Goal: Task Accomplishment & Management: Manage account settings

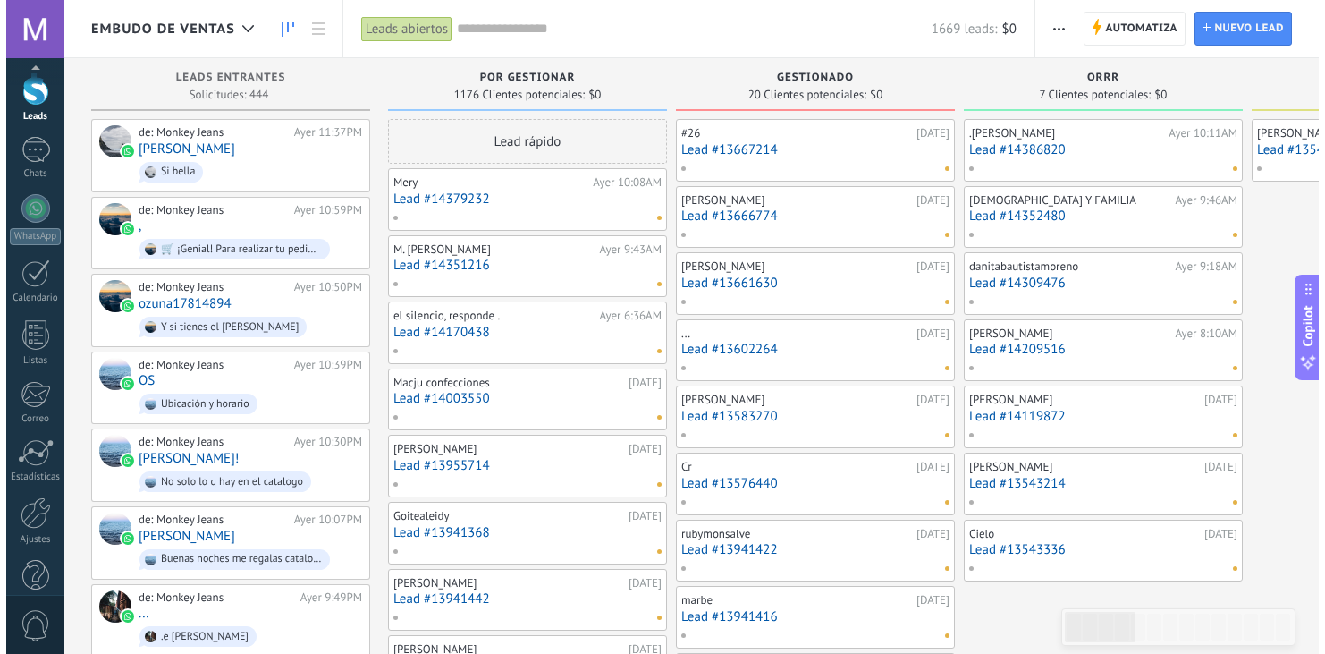
scroll to position [89, 0]
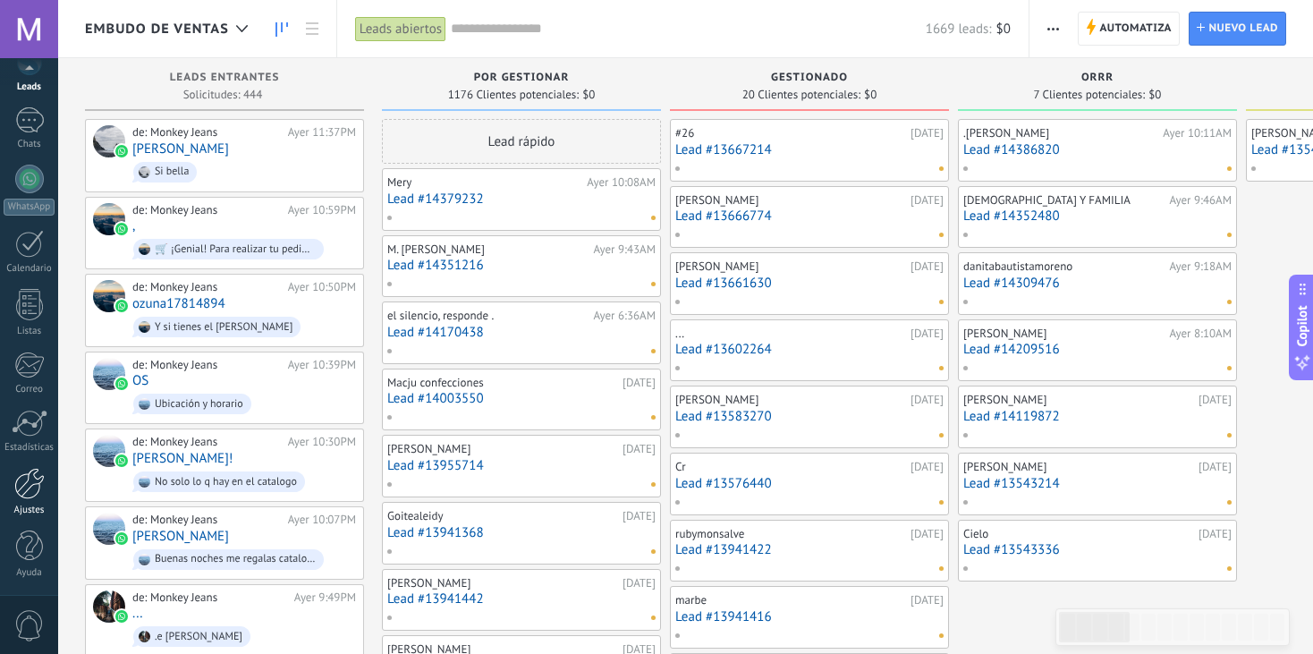
click at [17, 494] on div at bounding box center [29, 483] width 30 height 31
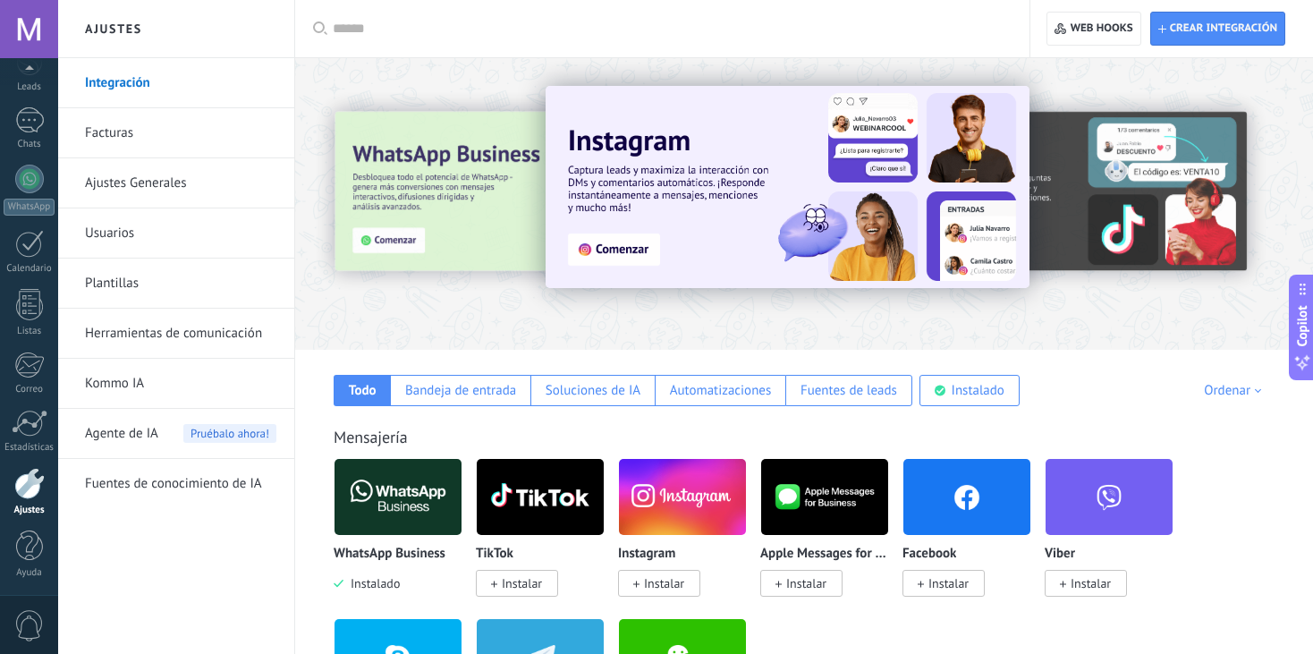
click at [153, 288] on link "Plantillas" at bounding box center [180, 283] width 191 height 50
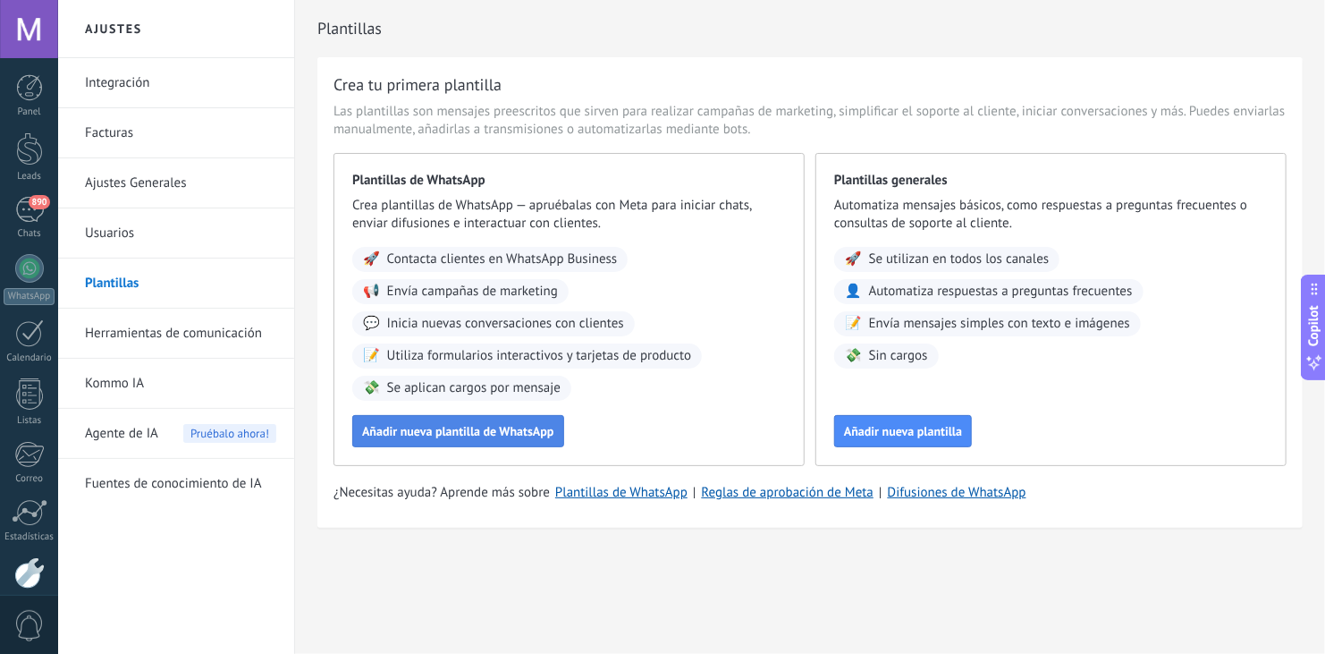
click at [456, 436] on span "Añadir nueva plantilla de WhatsApp" at bounding box center [458, 431] width 192 height 13
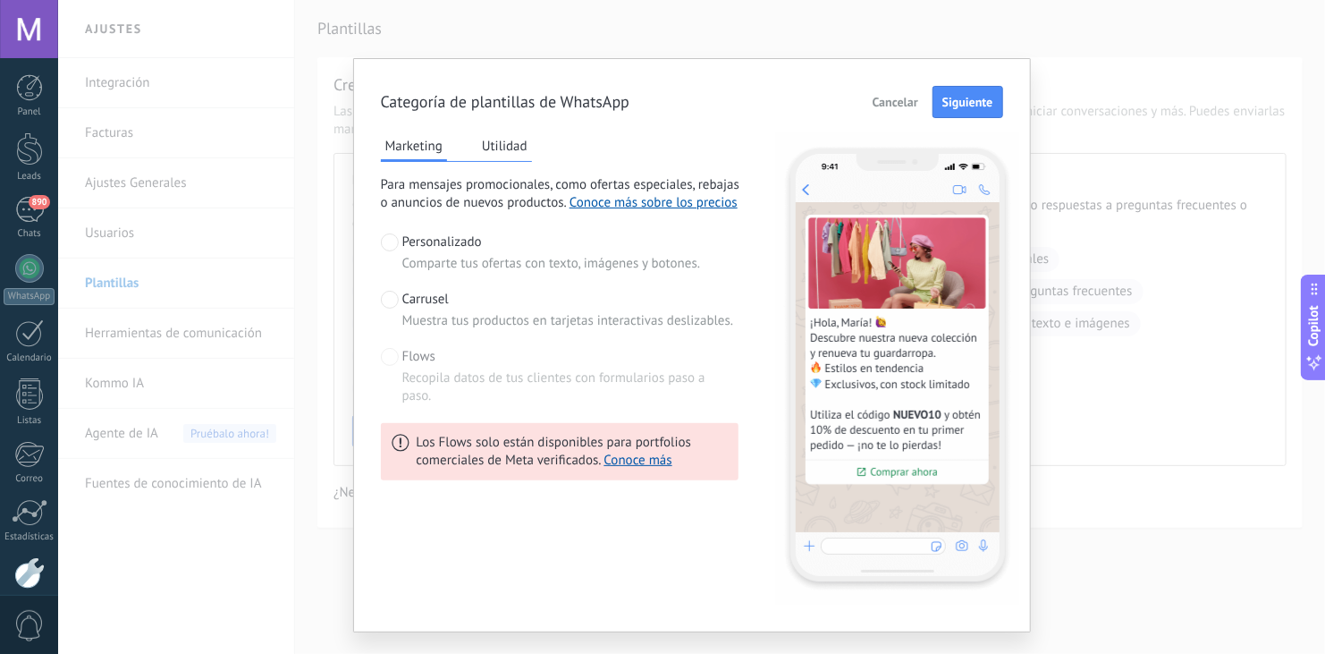
click at [518, 140] on button "Utilidad" at bounding box center [505, 145] width 55 height 27
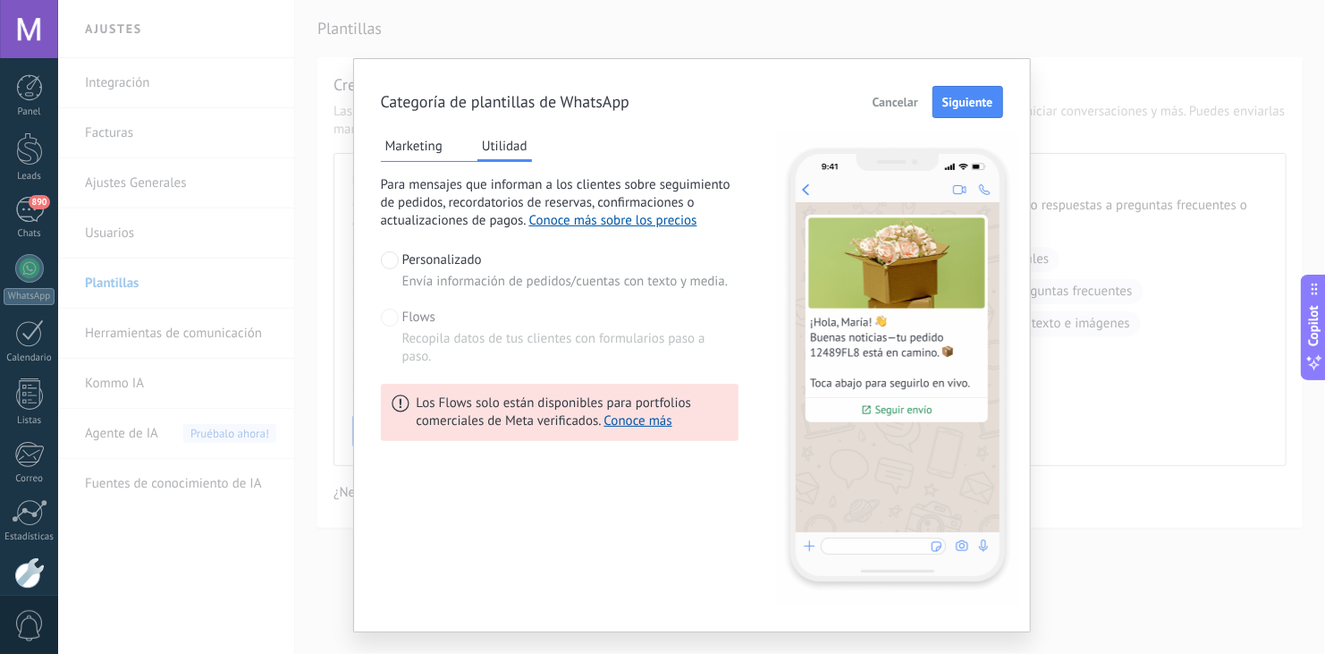
click at [477, 320] on div "Flows Recopila datos de tus clientes con formularios paso a paso." at bounding box center [570, 337] width 336 height 57
click at [404, 314] on span "Flows" at bounding box center [418, 318] width 33 height 18
click at [414, 144] on button "Marketing" at bounding box center [414, 145] width 66 height 27
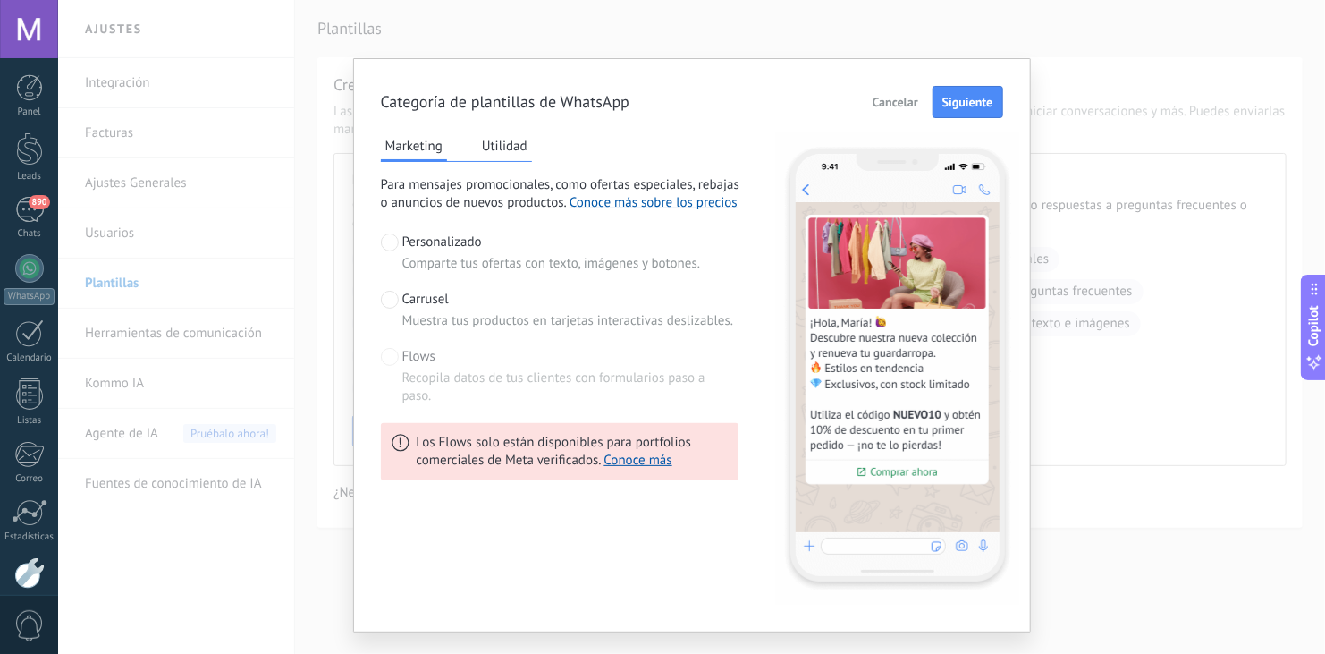
click at [422, 369] on span "Recopila datos de tus clientes con formularios paso a paso." at bounding box center [570, 387] width 336 height 36
click at [419, 309] on div "Carrusel Muestra tus productos en tarjetas interactivas deslizables." at bounding box center [568, 310] width 332 height 39
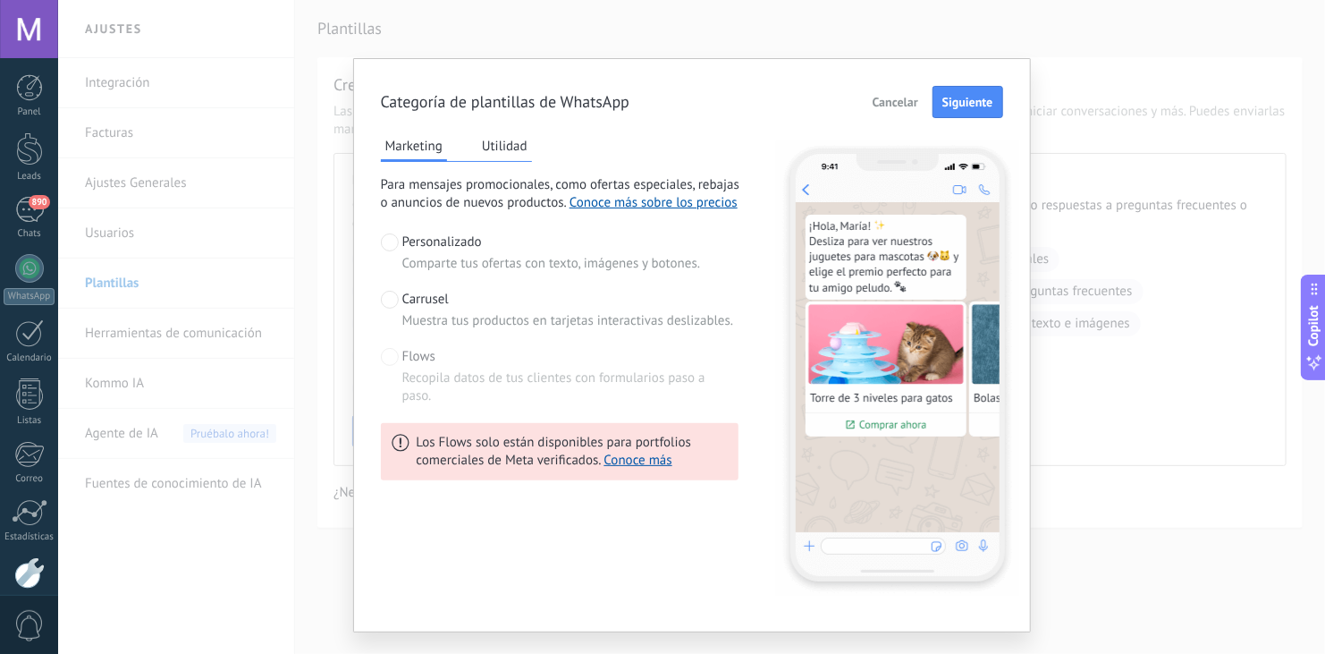
click at [438, 259] on span "Comparte tus ofertas con texto, imágenes y botones." at bounding box center [551, 264] width 299 height 18
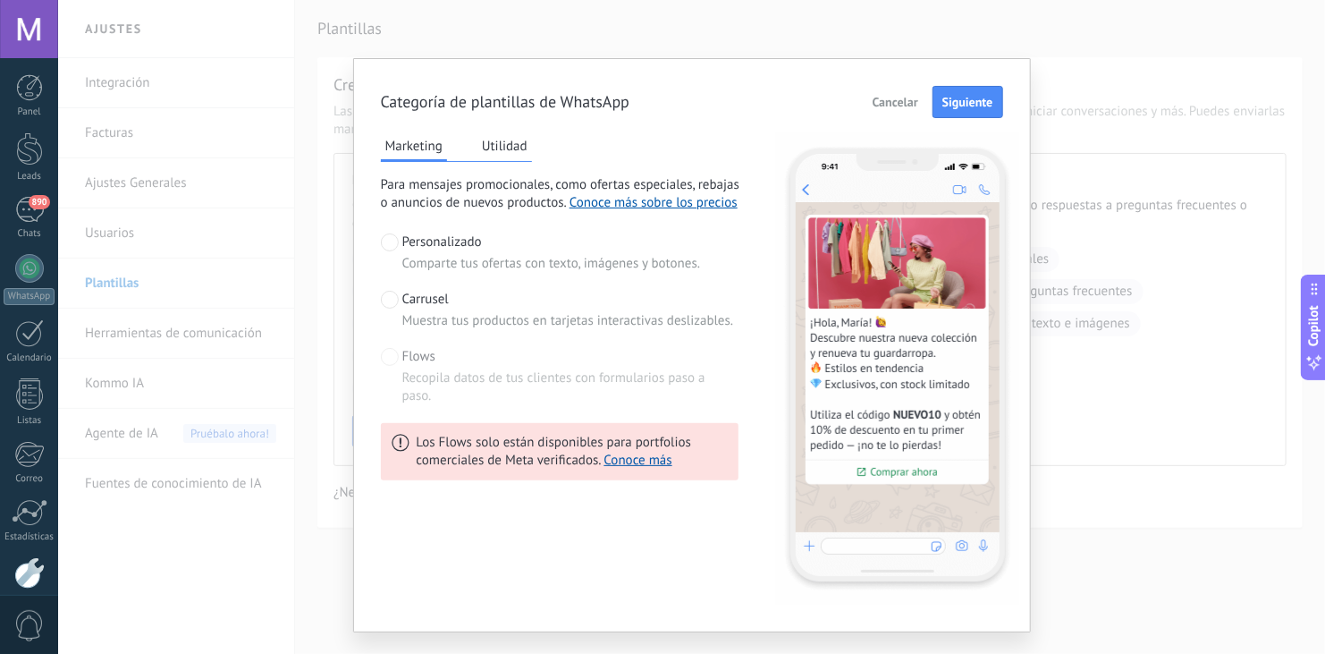
click at [441, 314] on span "Muestra tus productos en tarjetas interactivas deslizables." at bounding box center [568, 321] width 332 height 18
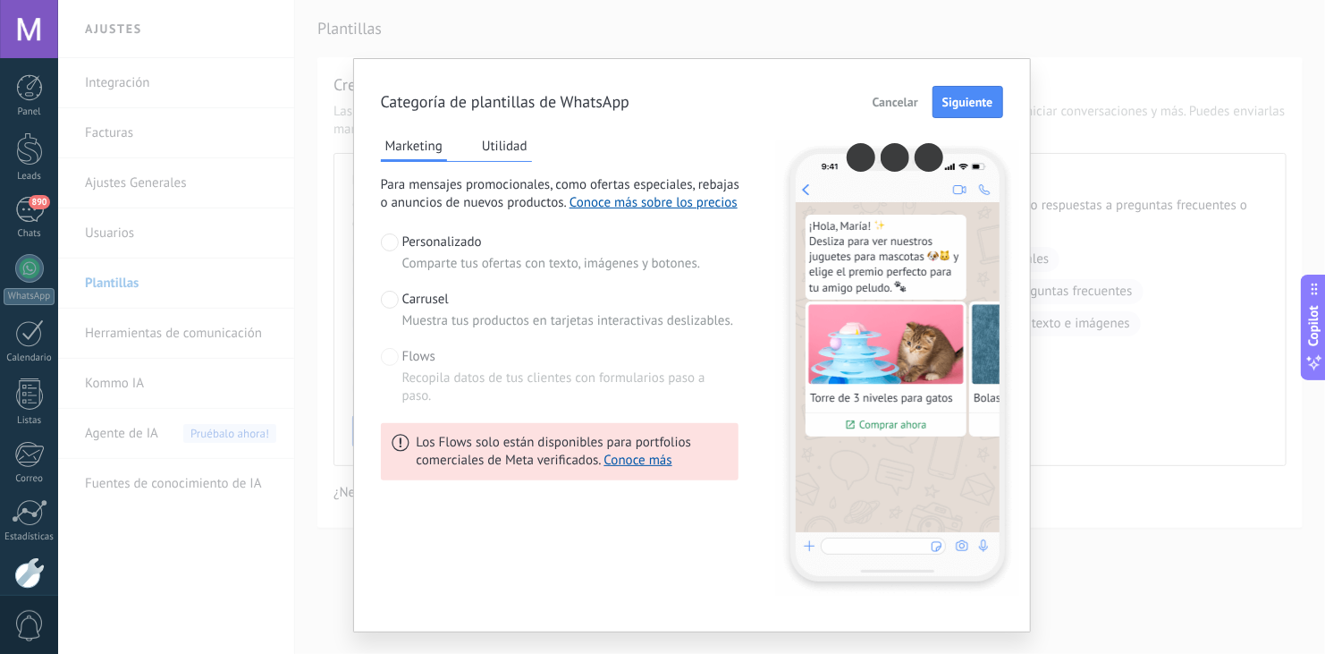
click at [514, 147] on button "Utilidad" at bounding box center [505, 145] width 55 height 27
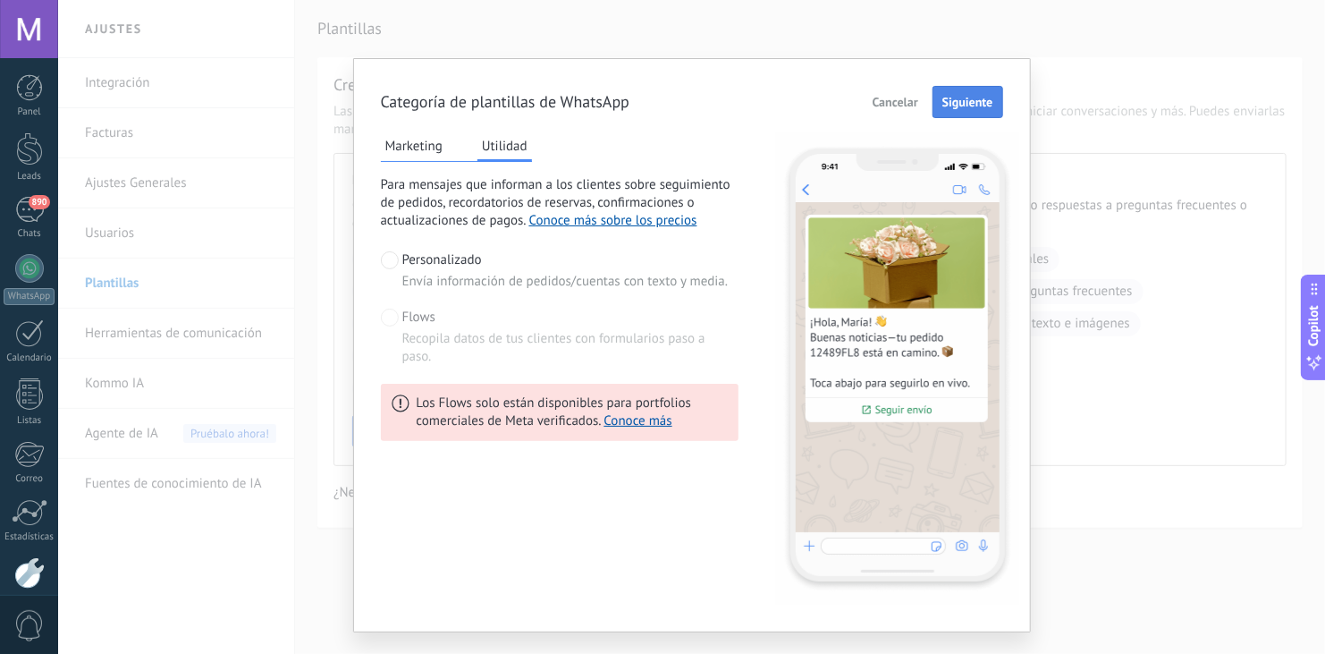
click at [947, 104] on span "Siguiente" at bounding box center [968, 102] width 51 height 13
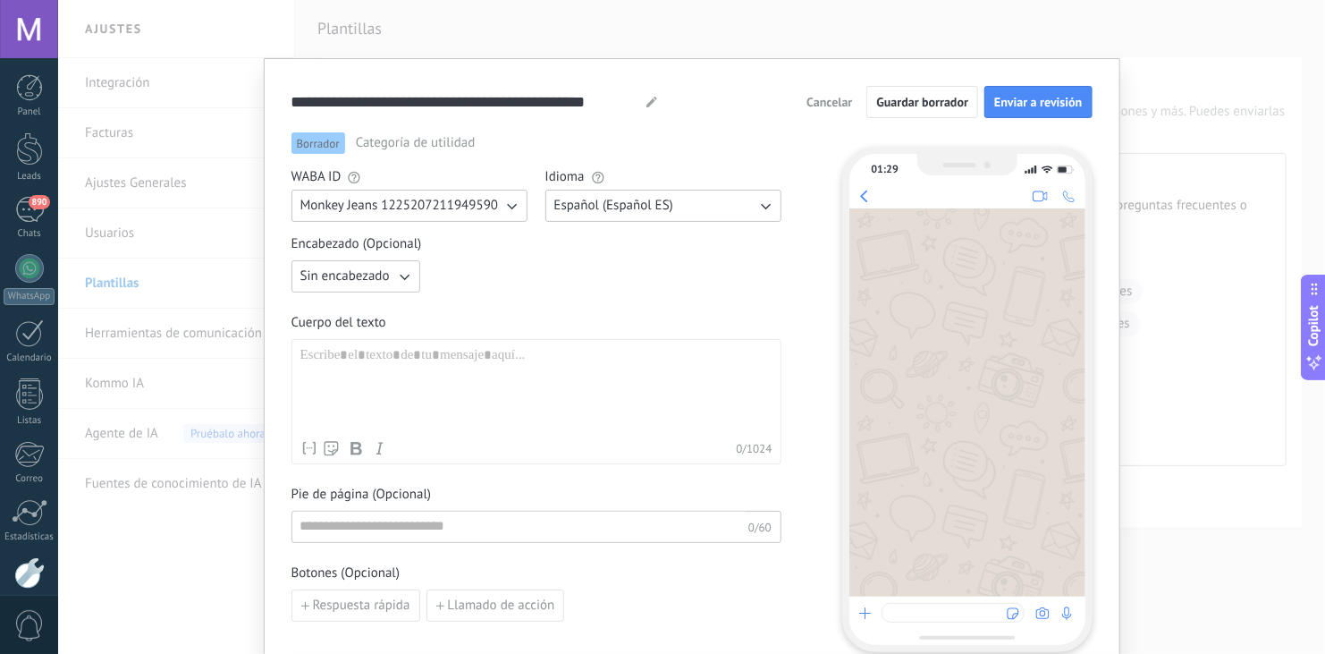
click at [394, 368] on div at bounding box center [536, 389] width 472 height 85
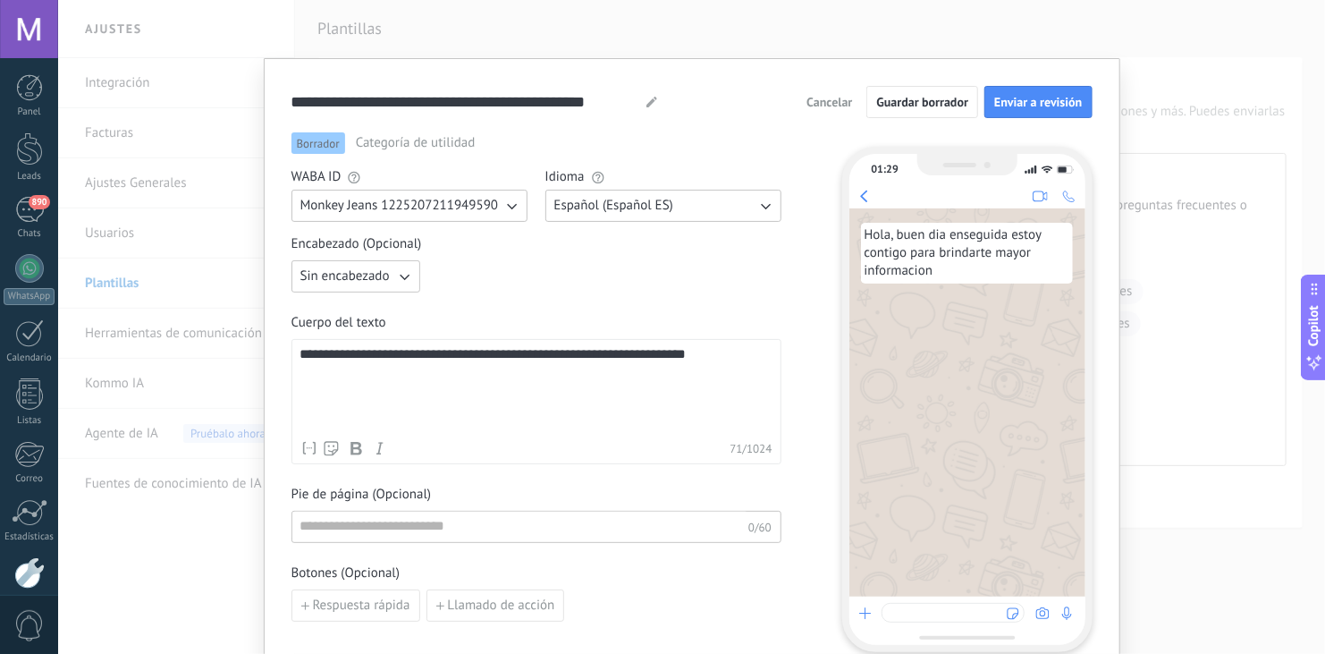
click at [672, 366] on div "**********" at bounding box center [536, 389] width 472 height 85
click at [325, 364] on div "**********" at bounding box center [536, 389] width 472 height 85
click at [603, 385] on div "**********" at bounding box center [536, 389] width 472 height 85
click at [744, 360] on div "**********" at bounding box center [536, 389] width 472 height 85
click at [725, 490] on div "Pie de página (Opcional) 0/60" at bounding box center [537, 514] width 490 height 57
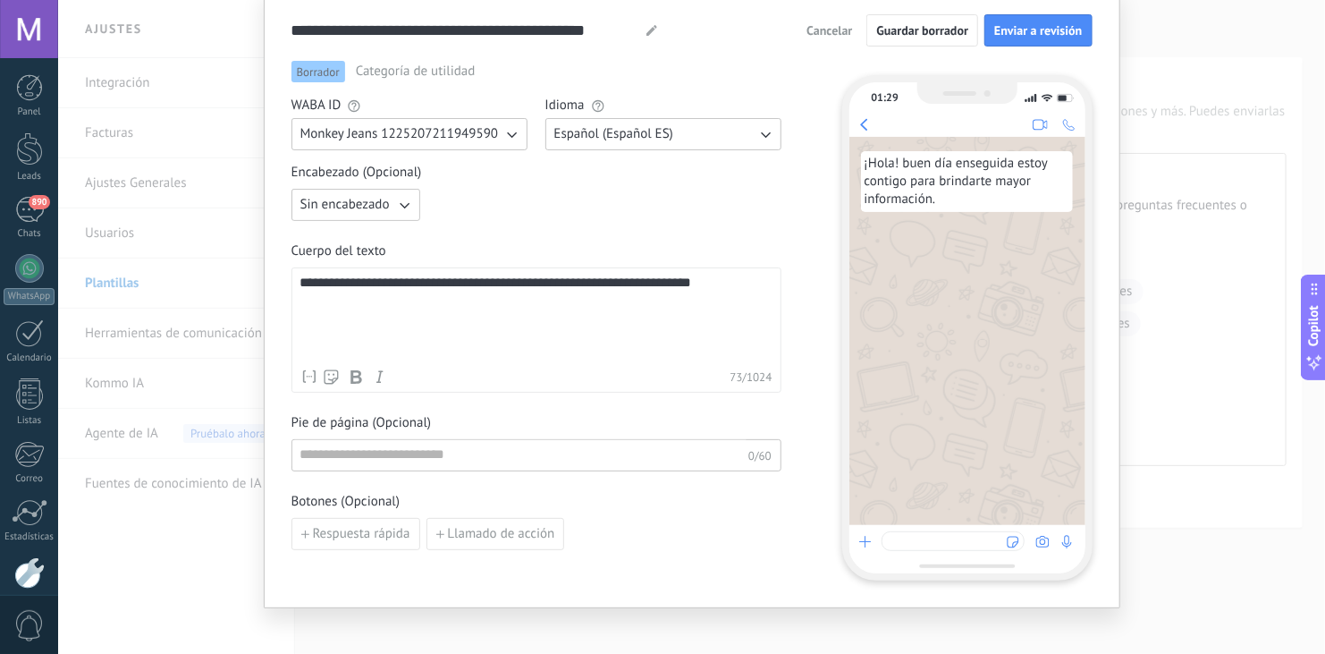
scroll to position [97, 0]
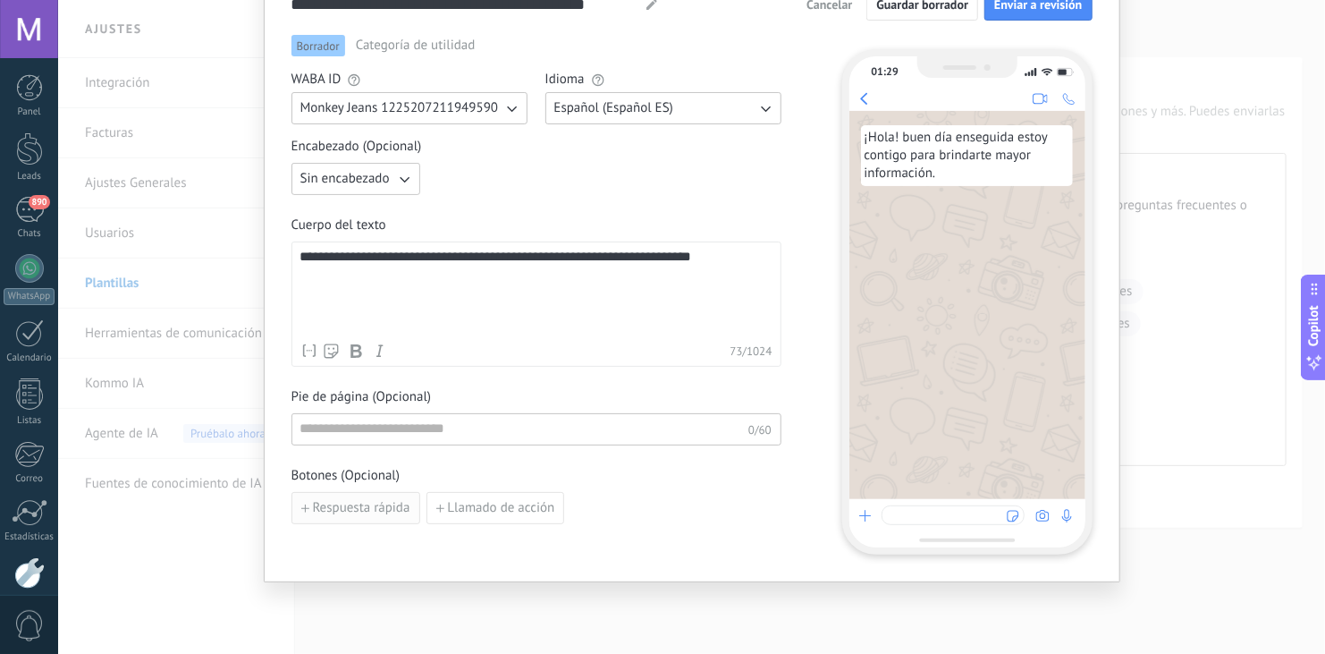
click at [387, 502] on span "Respuesta rápida" at bounding box center [361, 508] width 97 height 13
click at [524, 511] on use "button" at bounding box center [528, 508] width 9 height 11
click at [807, 267] on div "**********" at bounding box center [692, 295] width 801 height 520
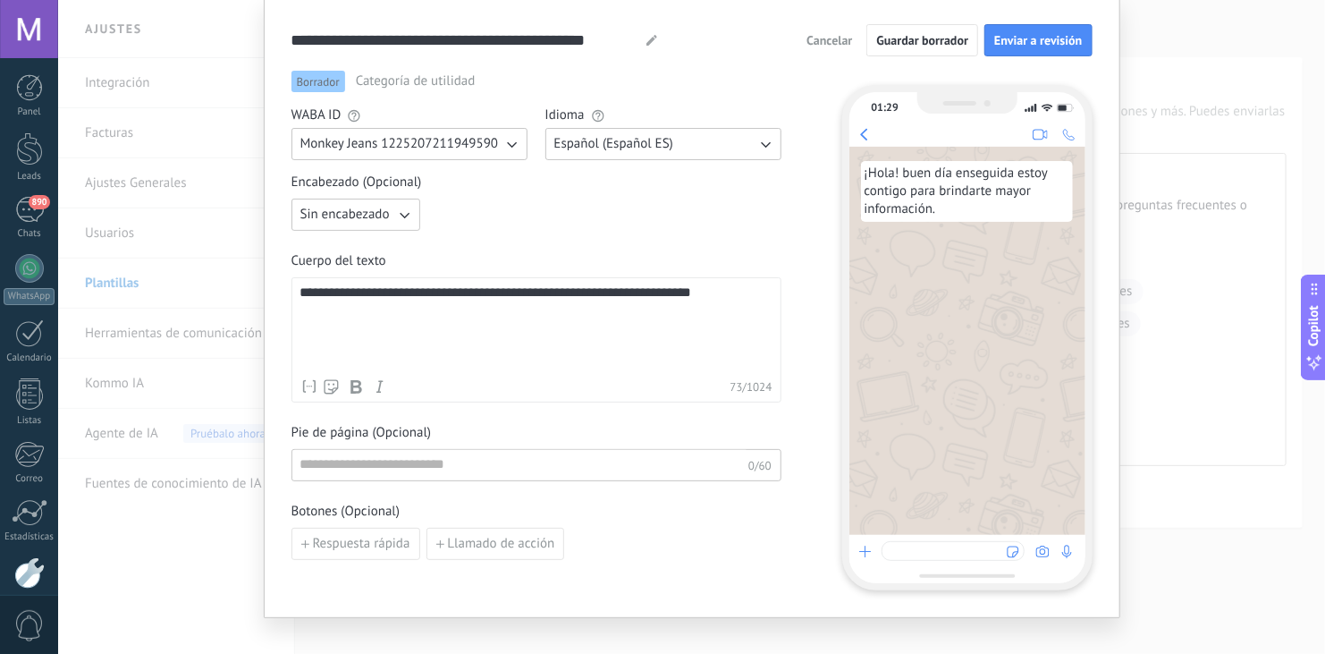
scroll to position [0, 0]
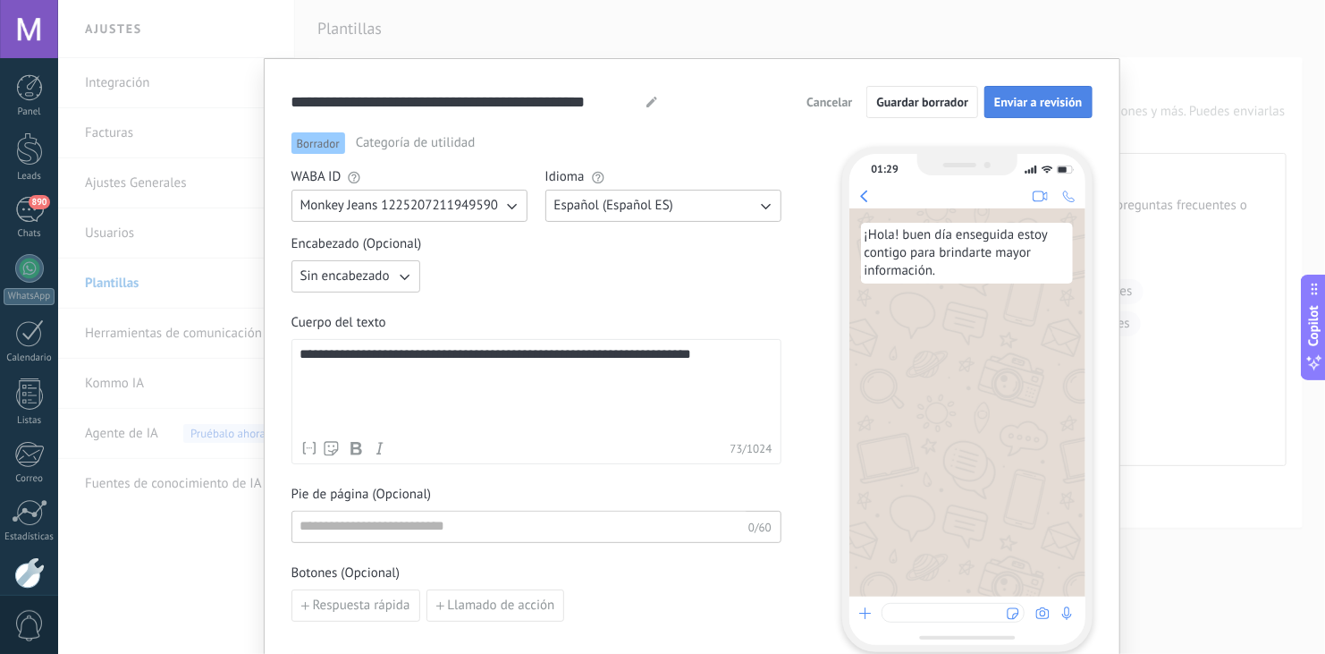
click at [1021, 96] on span "Enviar a revisión" at bounding box center [1038, 102] width 88 height 13
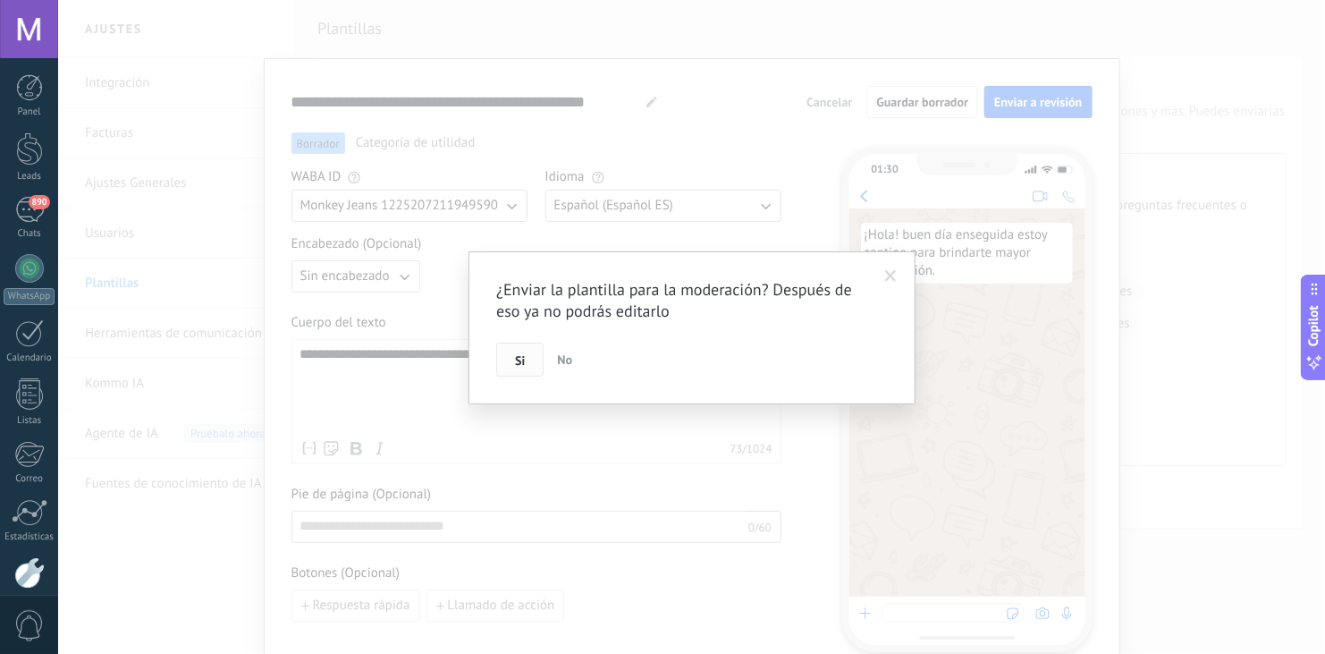
click at [524, 360] on span "Si" at bounding box center [520, 360] width 10 height 13
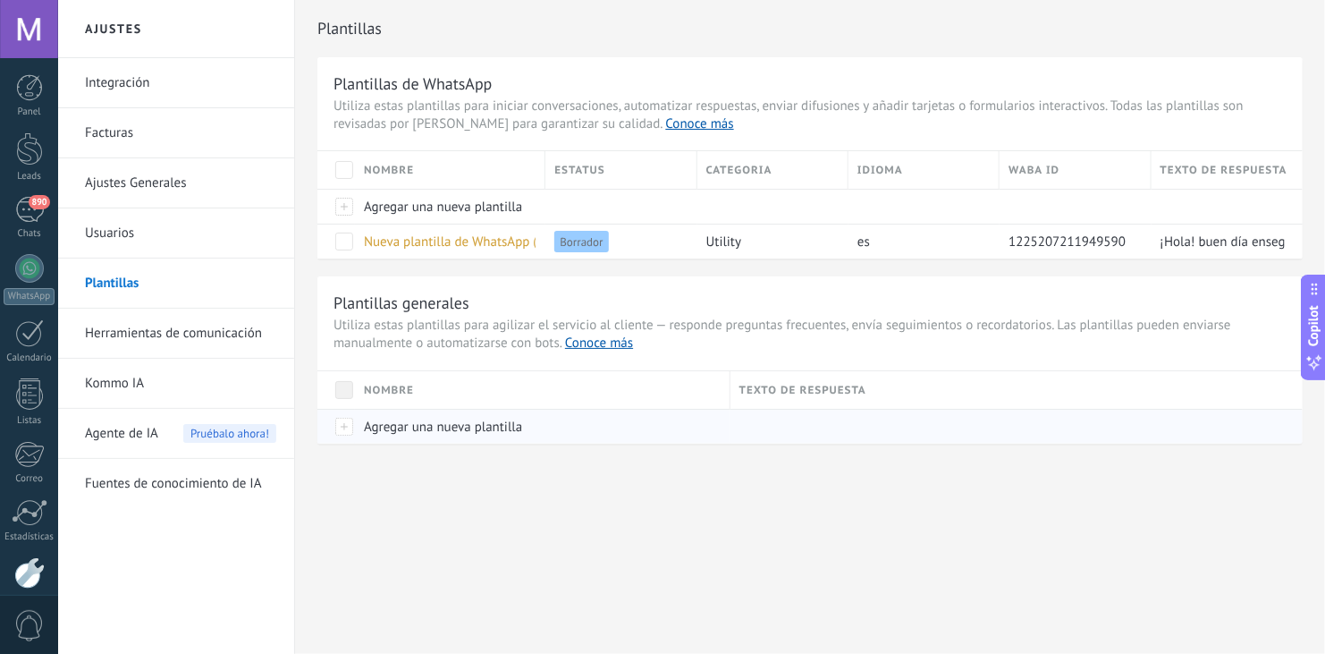
click at [386, 423] on span "Agregar una nueva plantilla" at bounding box center [443, 427] width 158 height 17
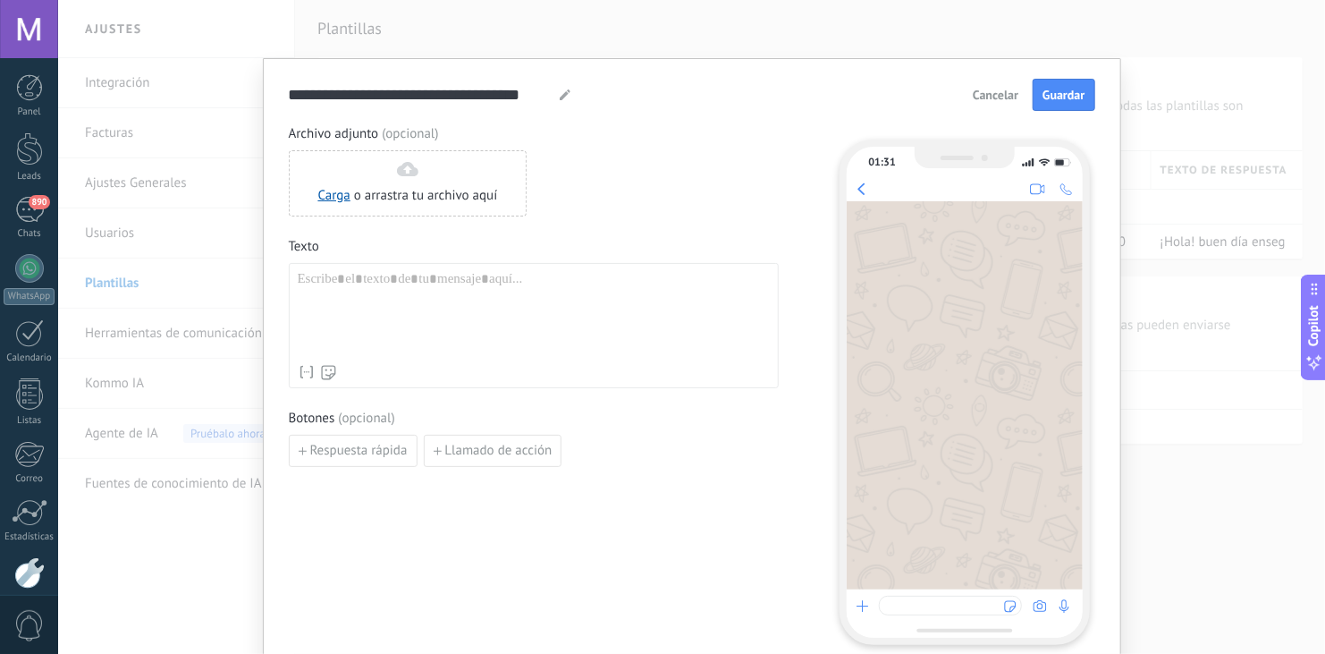
click at [996, 89] on span "Cancelar" at bounding box center [996, 95] width 46 height 13
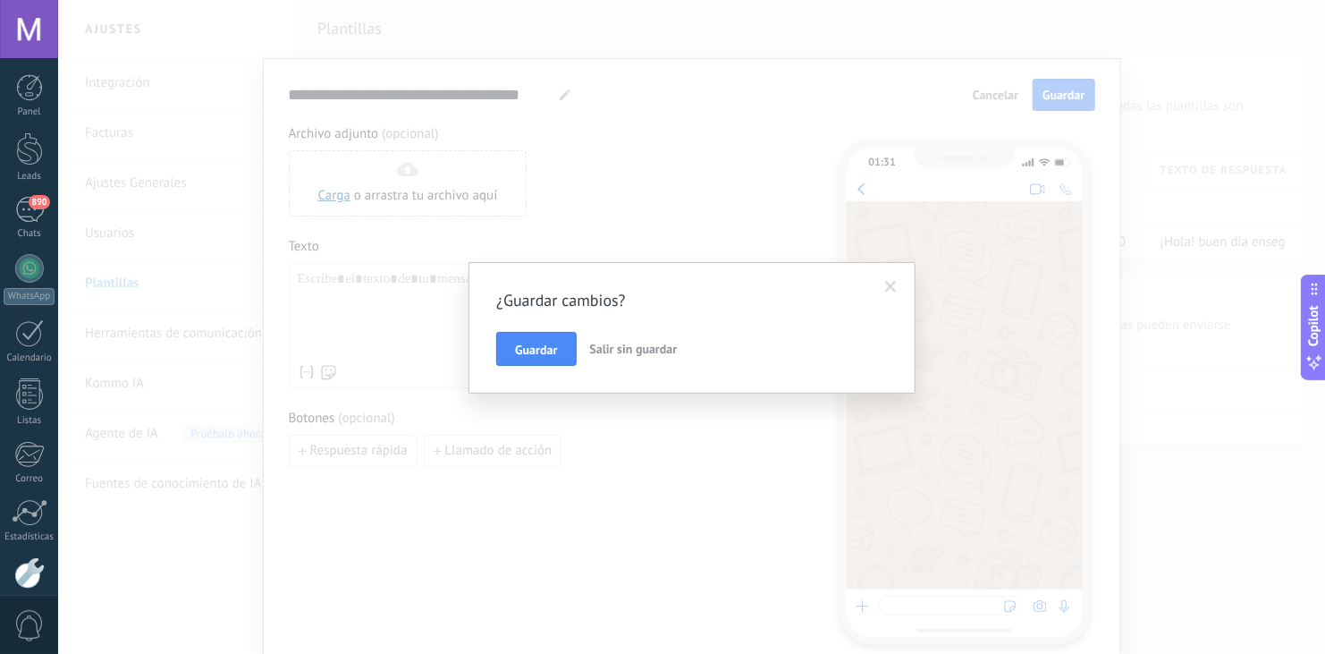
click at [631, 349] on span "Salir sin guardar" at bounding box center [634, 349] width 88 height 16
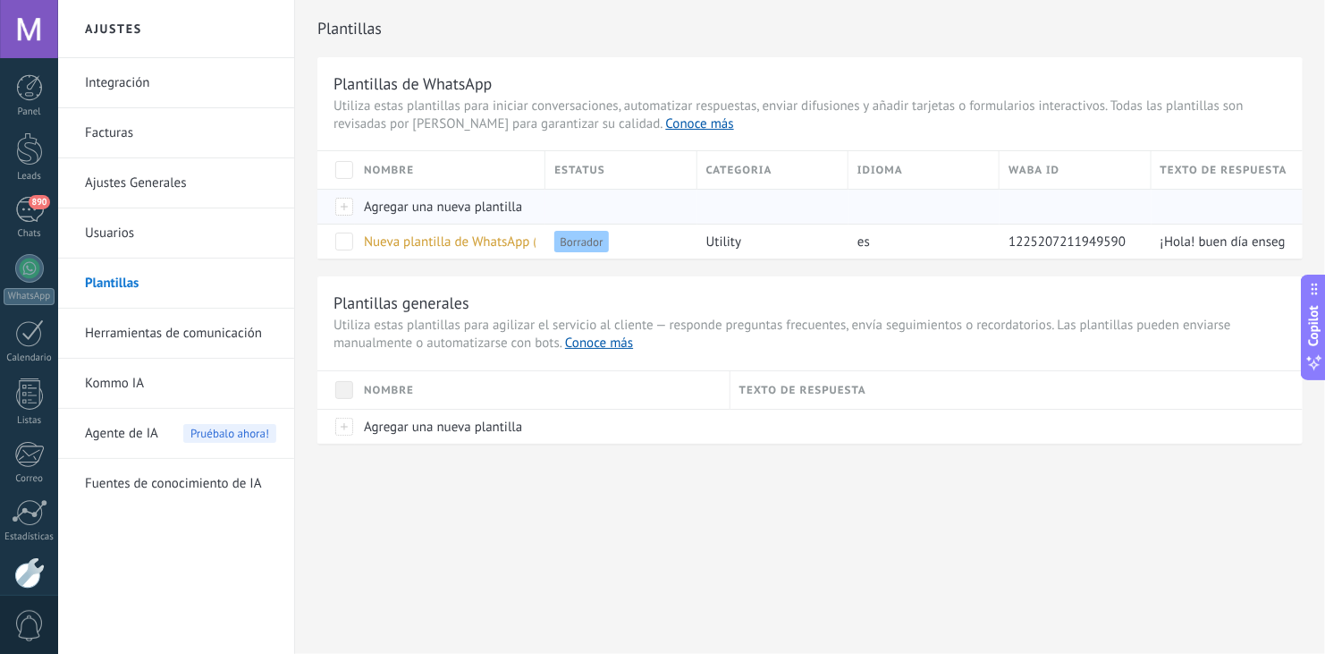
click at [388, 203] on span "Agregar una nueva plantilla" at bounding box center [443, 207] width 158 height 17
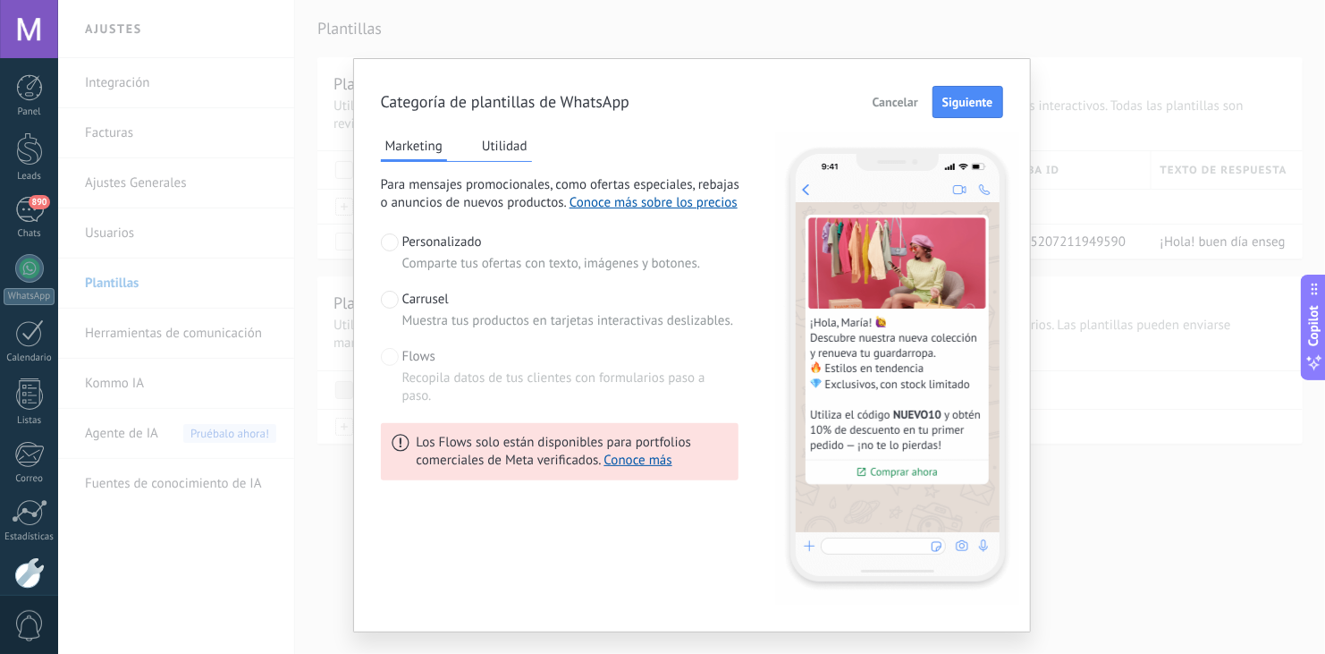
click at [508, 147] on button "Utilidad" at bounding box center [505, 145] width 55 height 27
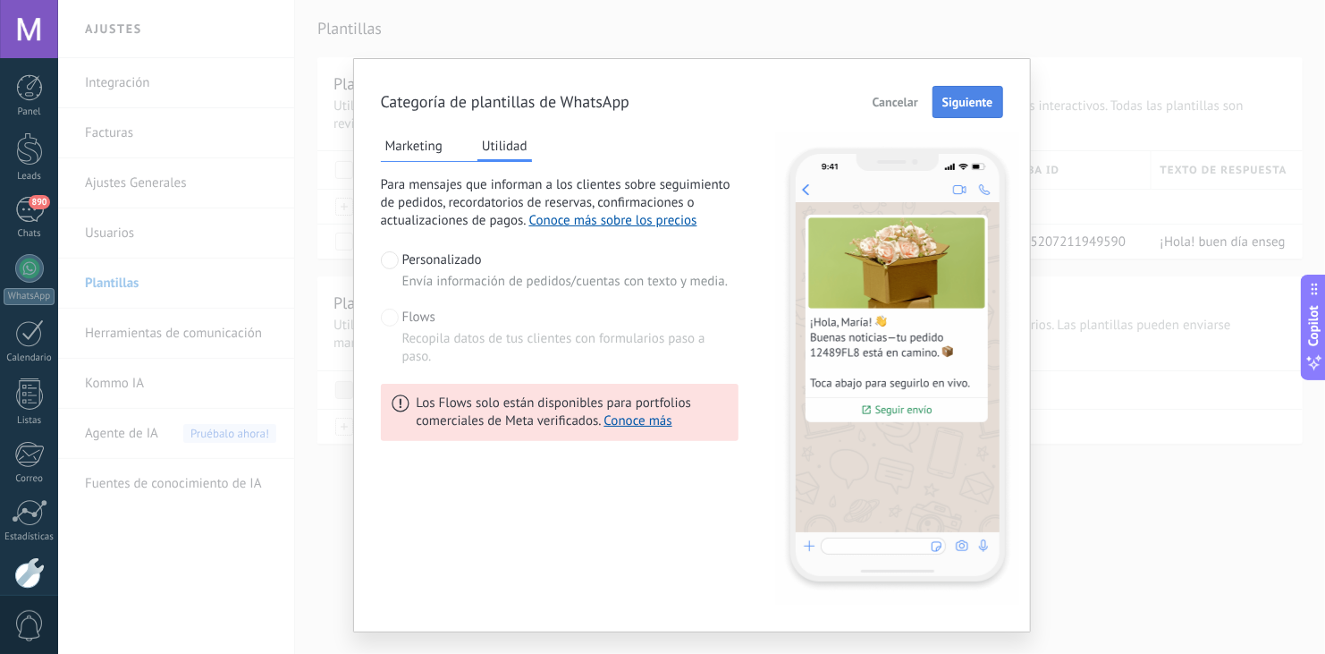
click at [972, 114] on button "Siguiente" at bounding box center [968, 102] width 71 height 32
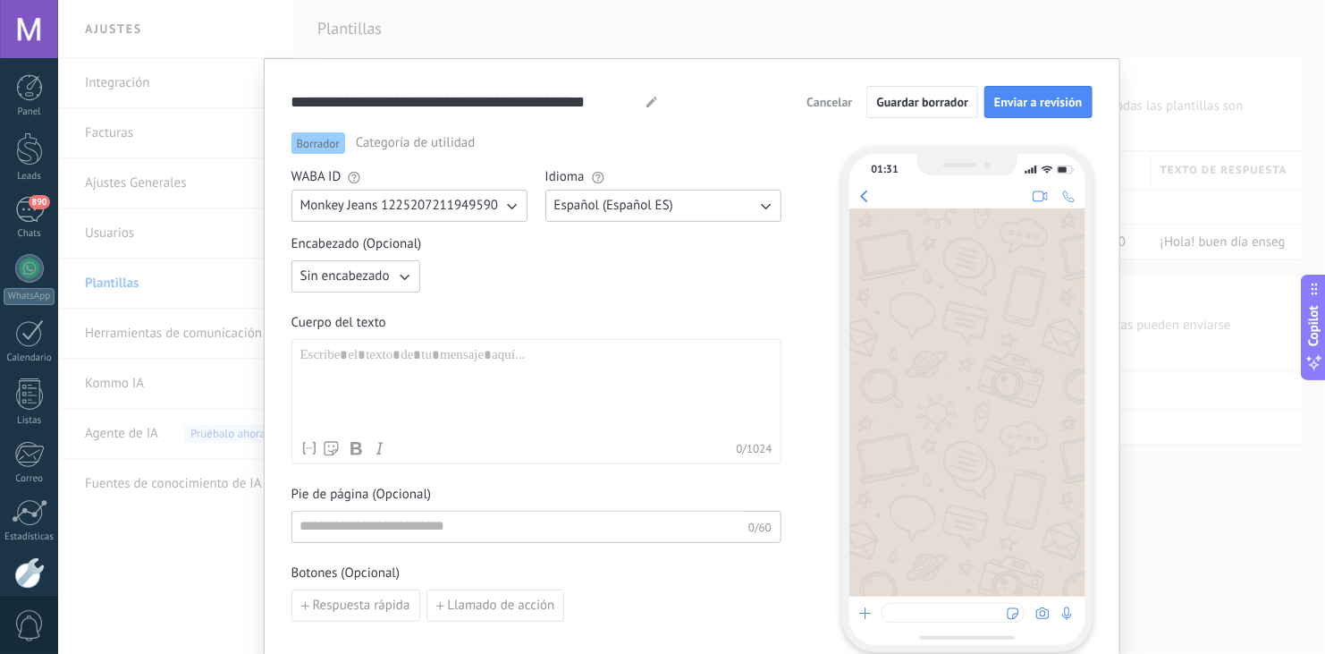
click at [558, 392] on div at bounding box center [536, 389] width 472 height 85
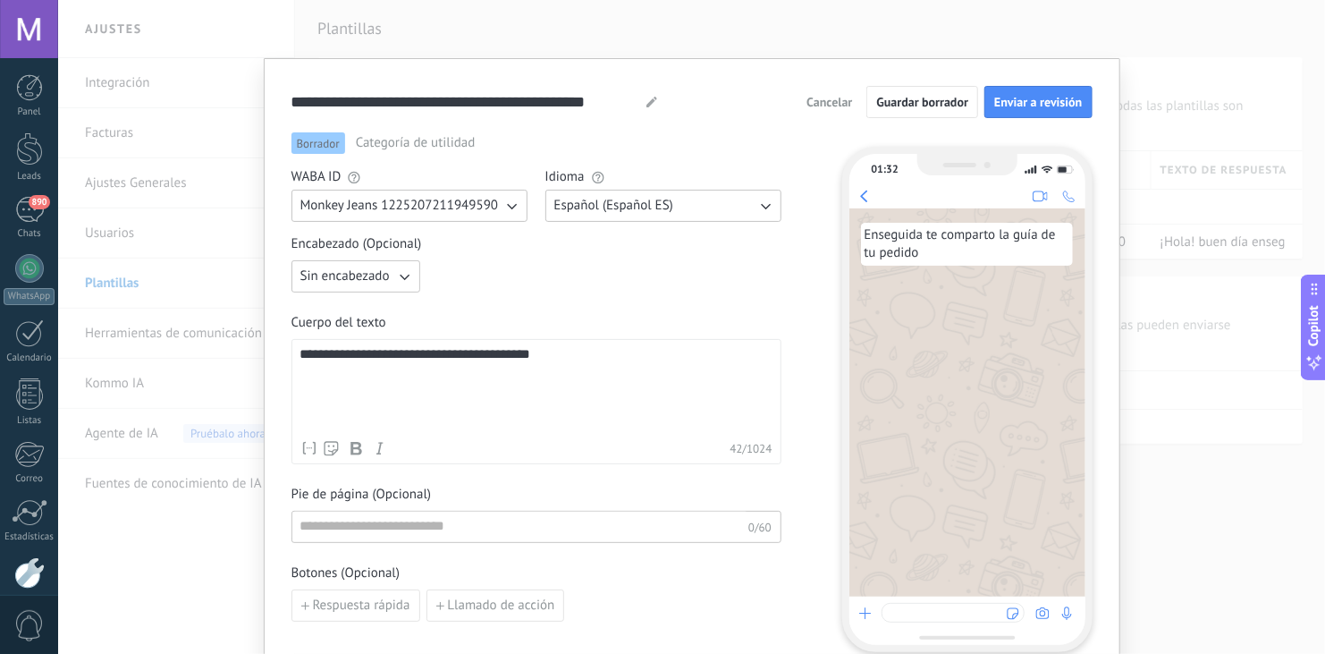
click at [563, 363] on div "**********" at bounding box center [536, 389] width 472 height 85
click at [628, 297] on div "**********" at bounding box center [537, 428] width 490 height 386
click at [1022, 106] on span "Enviar a revisión" at bounding box center [1038, 102] width 88 height 13
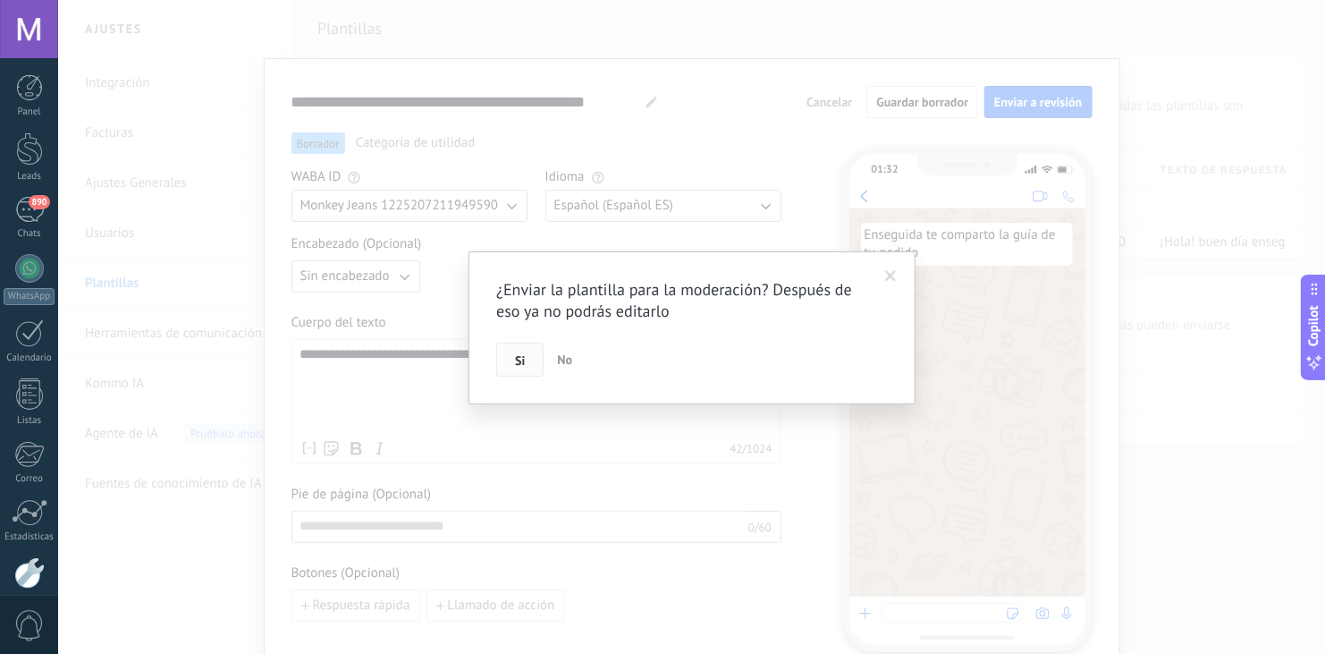
click at [509, 358] on button "Si" at bounding box center [519, 360] width 47 height 34
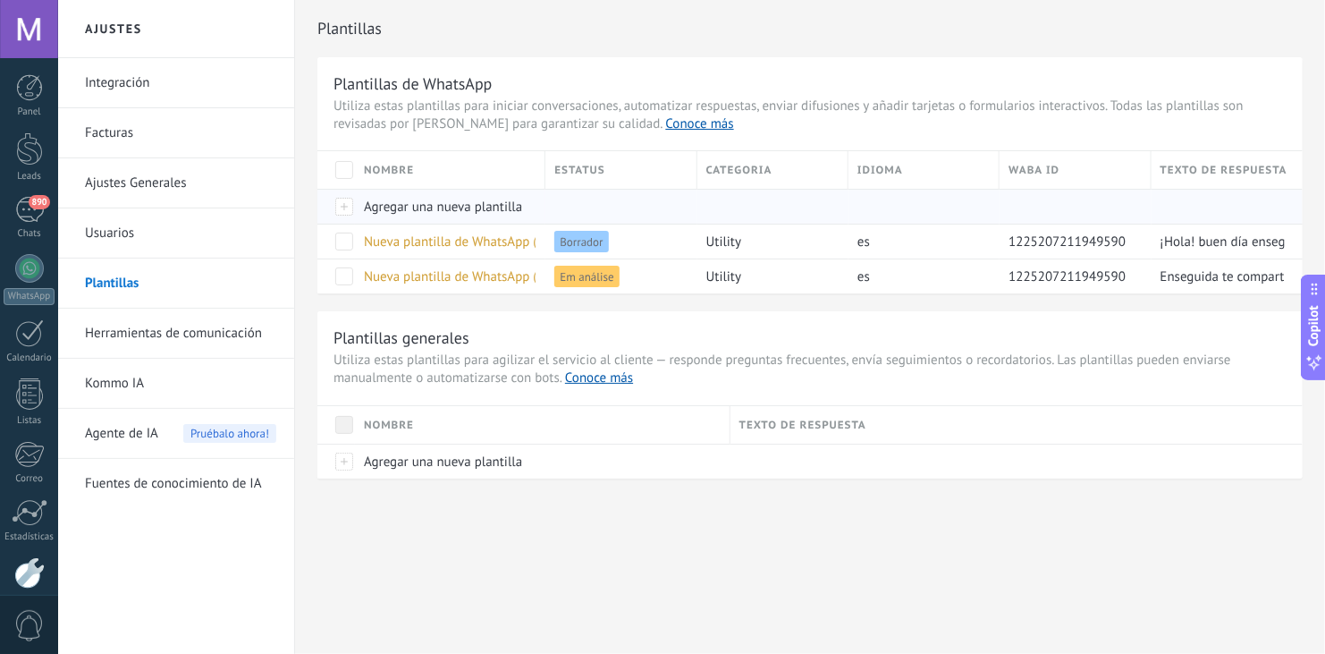
click at [443, 215] on div "Agregar una nueva plantilla" at bounding box center [446, 207] width 182 height 34
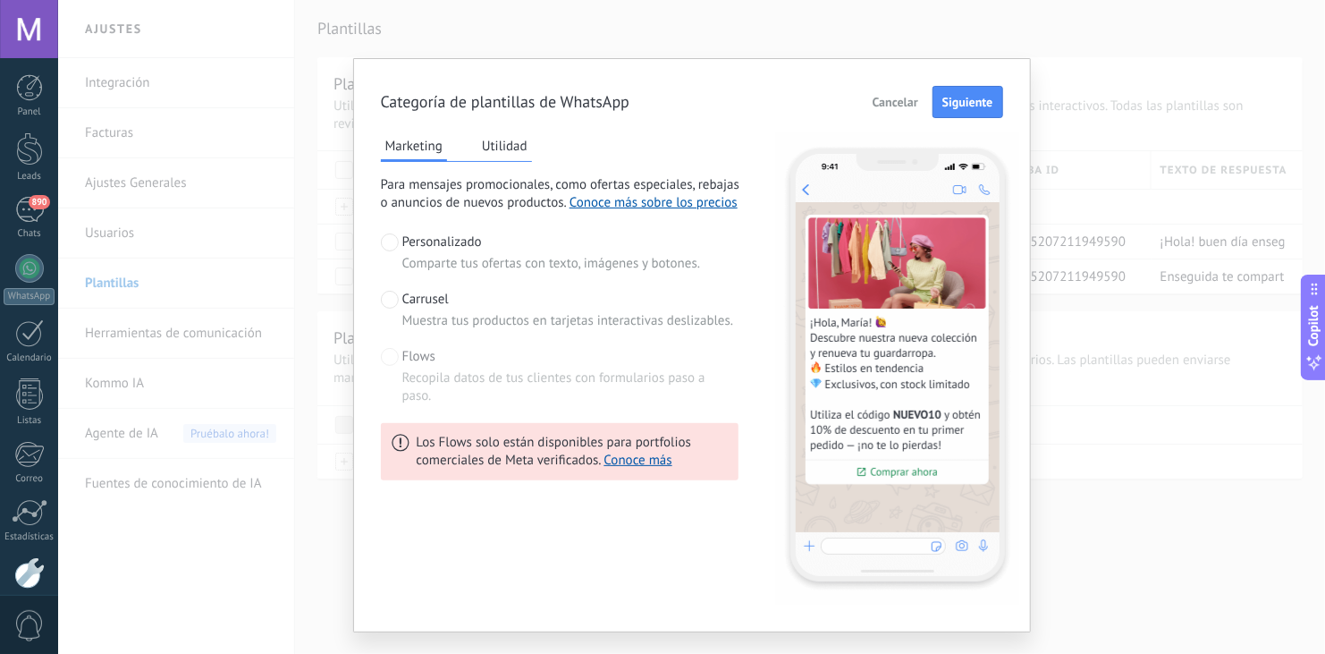
click at [495, 148] on button "Utilidad" at bounding box center [505, 145] width 55 height 27
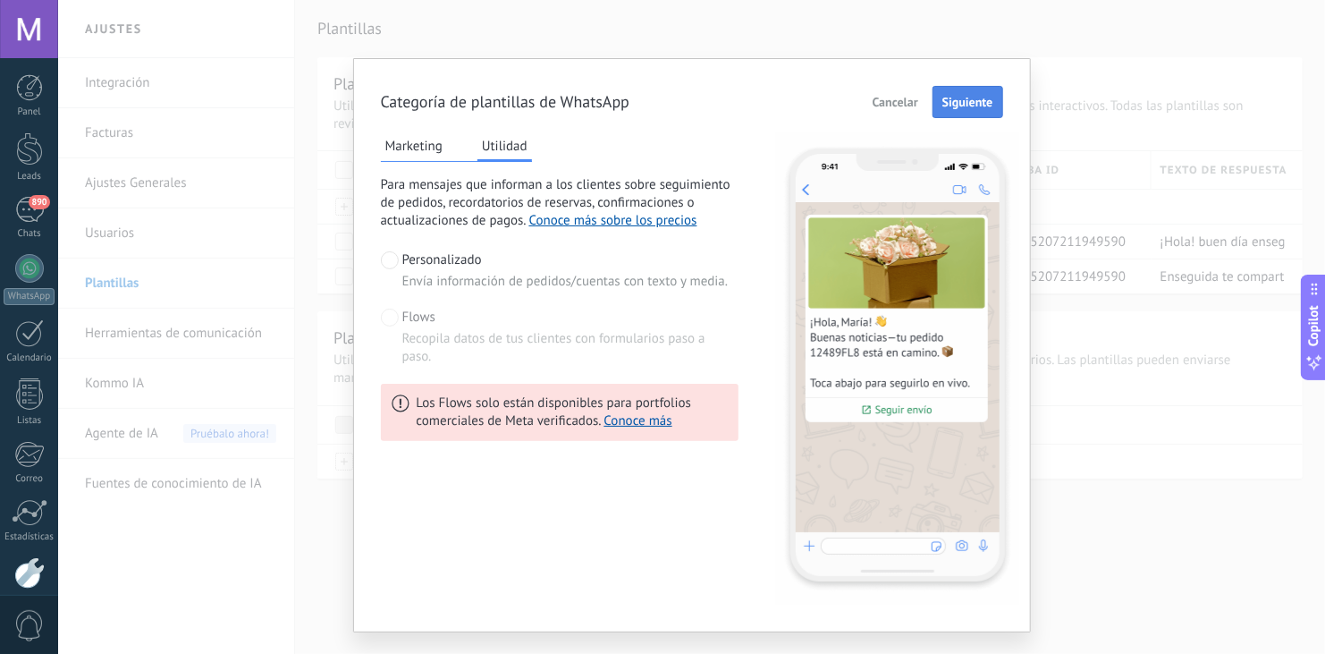
click at [957, 97] on span "Siguiente" at bounding box center [968, 102] width 51 height 13
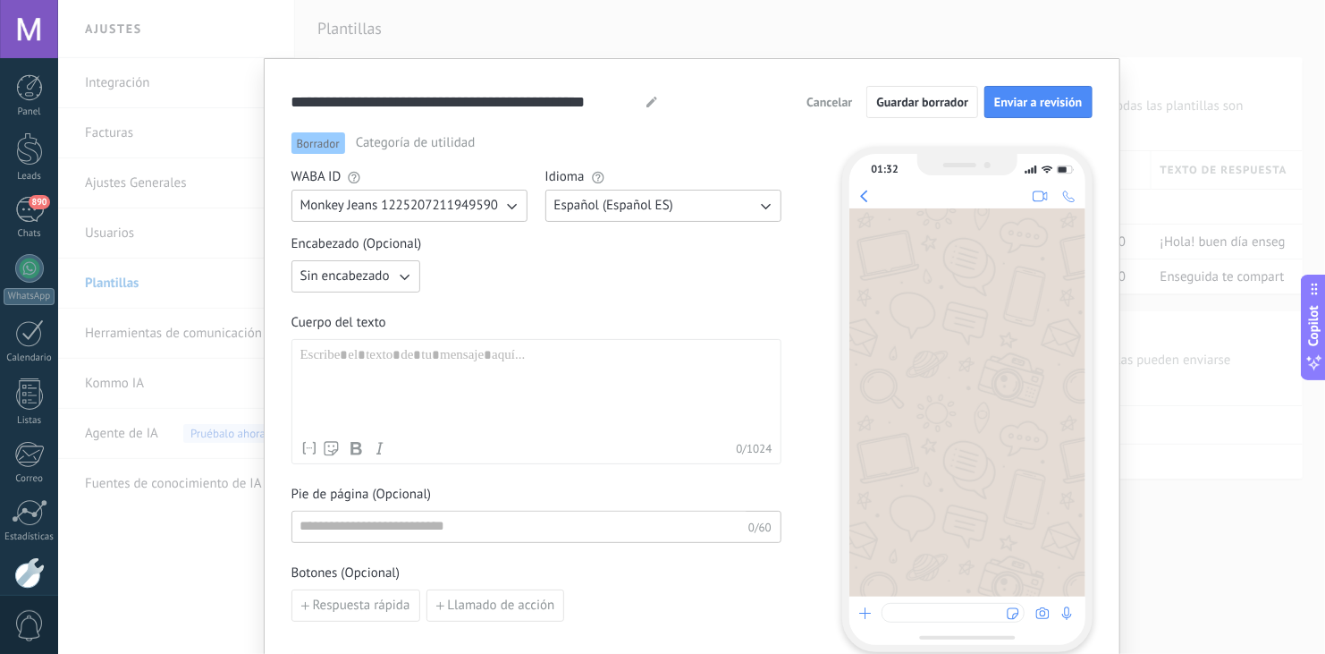
click at [500, 354] on div at bounding box center [536, 389] width 472 height 85
paste div
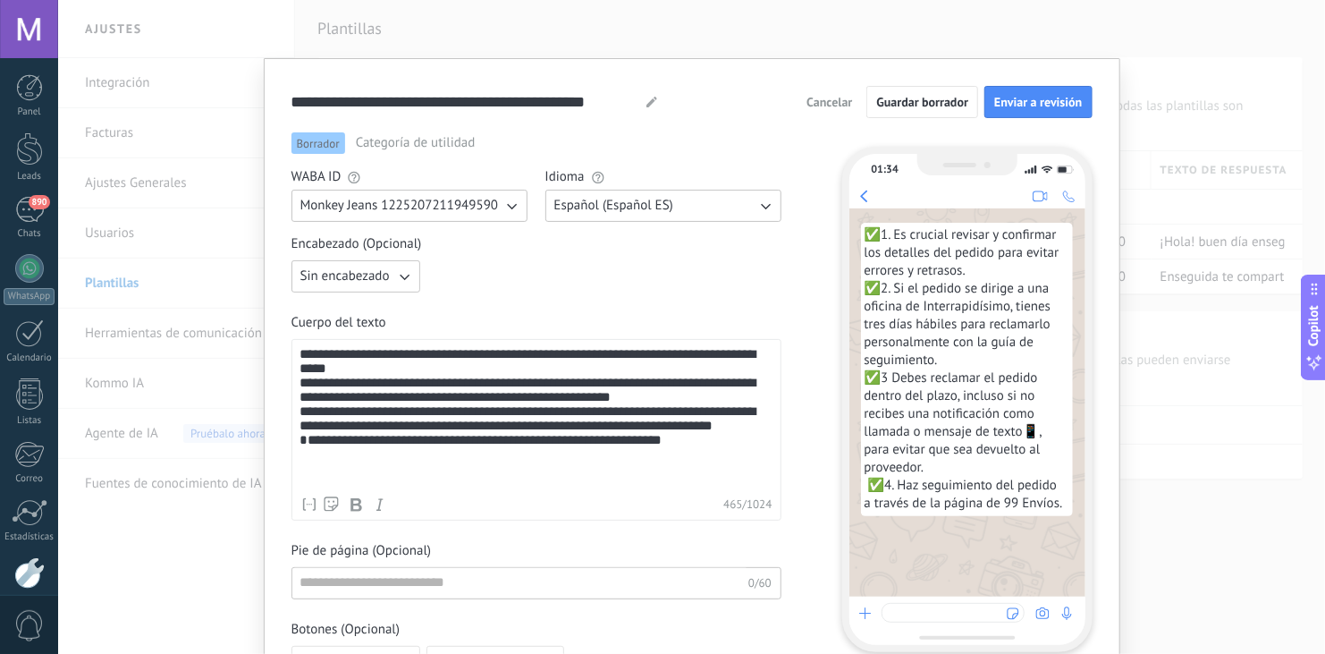
click at [389, 280] on button "Sin encabezado" at bounding box center [356, 276] width 129 height 32
click at [386, 307] on li "Texto" at bounding box center [350, 307] width 139 height 30
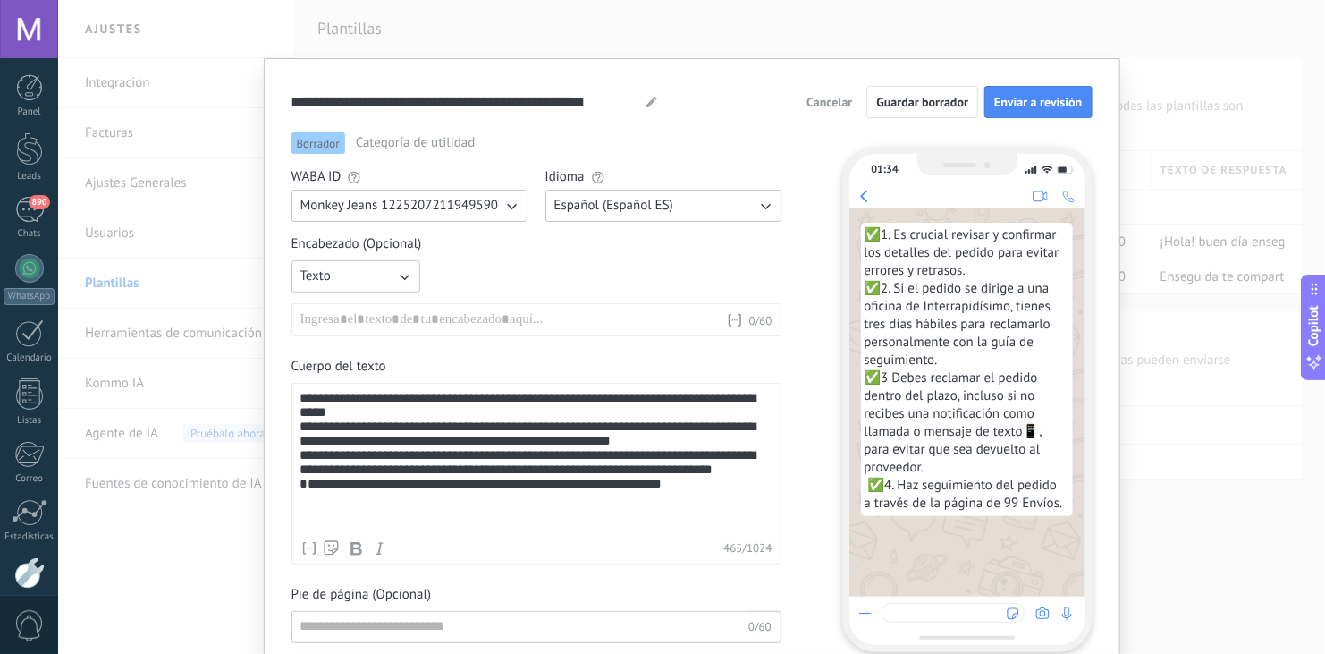
click at [402, 325] on div at bounding box center [513, 320] width 426 height 18
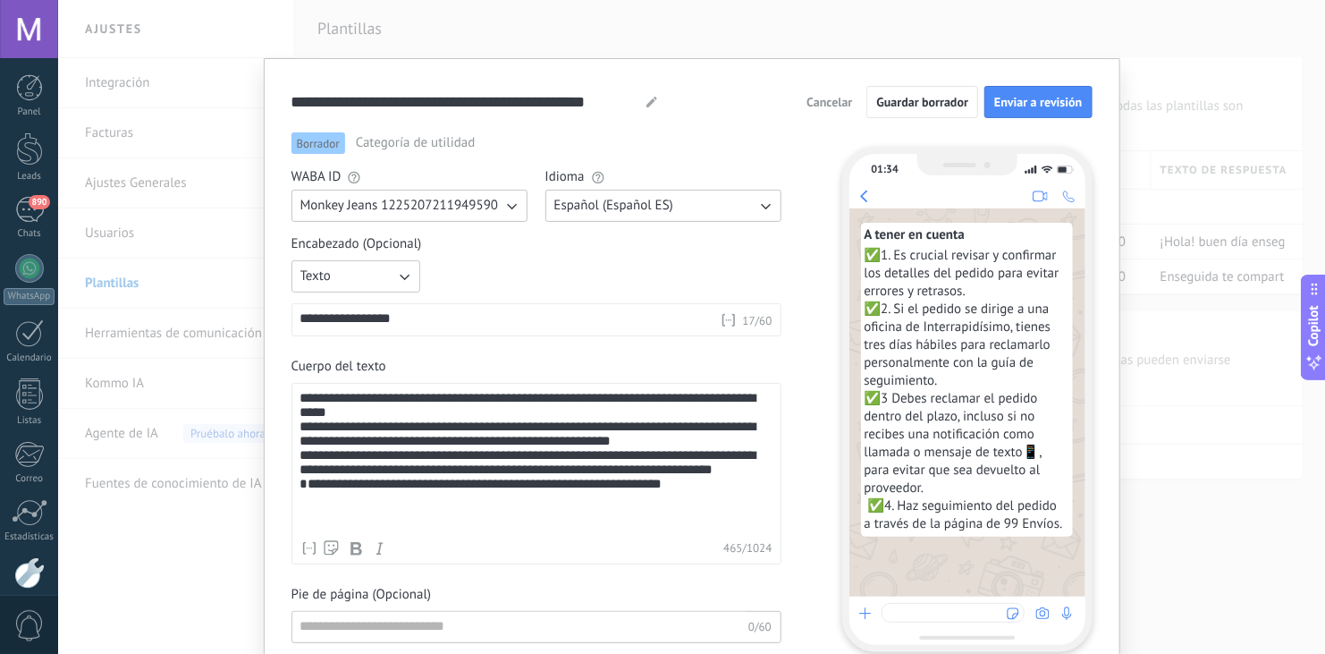
click at [810, 357] on div "**********" at bounding box center [692, 426] width 801 height 589
click at [434, 319] on div "**********" at bounding box center [509, 320] width 419 height 18
click at [1038, 93] on button "Enviar a revisión" at bounding box center [1038, 102] width 107 height 32
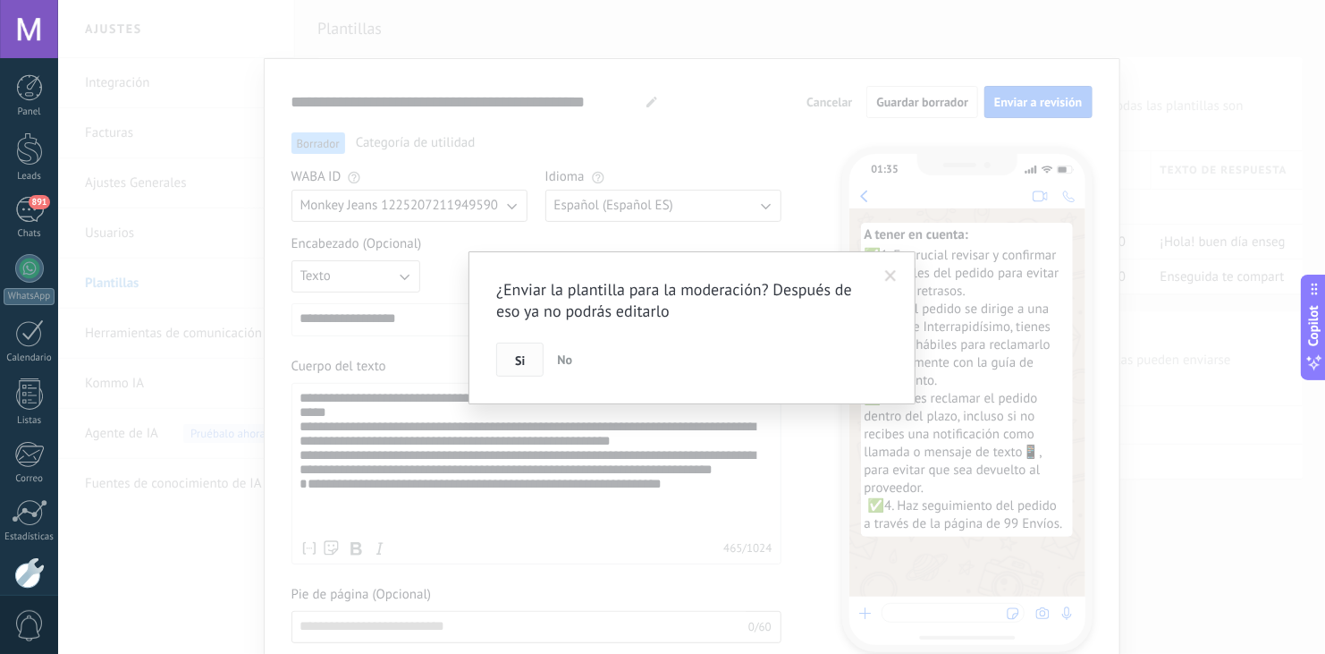
click at [505, 348] on button "Si" at bounding box center [519, 360] width 47 height 34
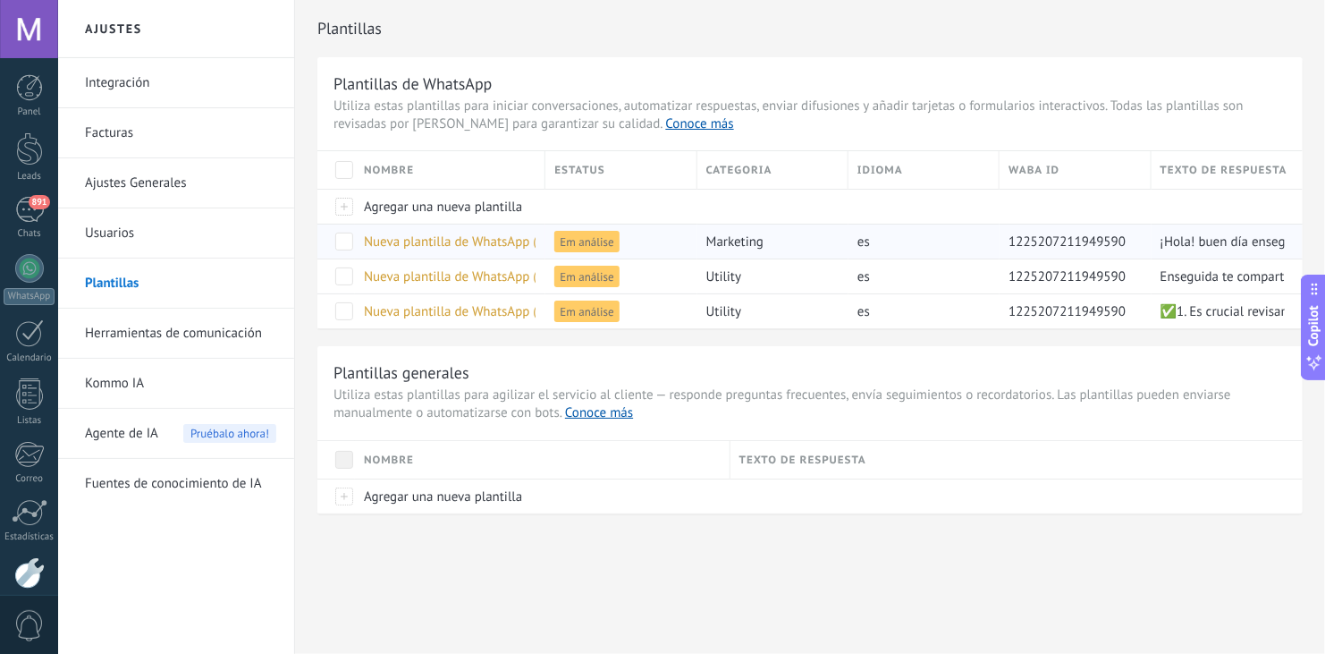
click at [443, 240] on span "Nueva plantilla de WhatsApp ([DATE] 1:29AM)" at bounding box center [495, 241] width 262 height 17
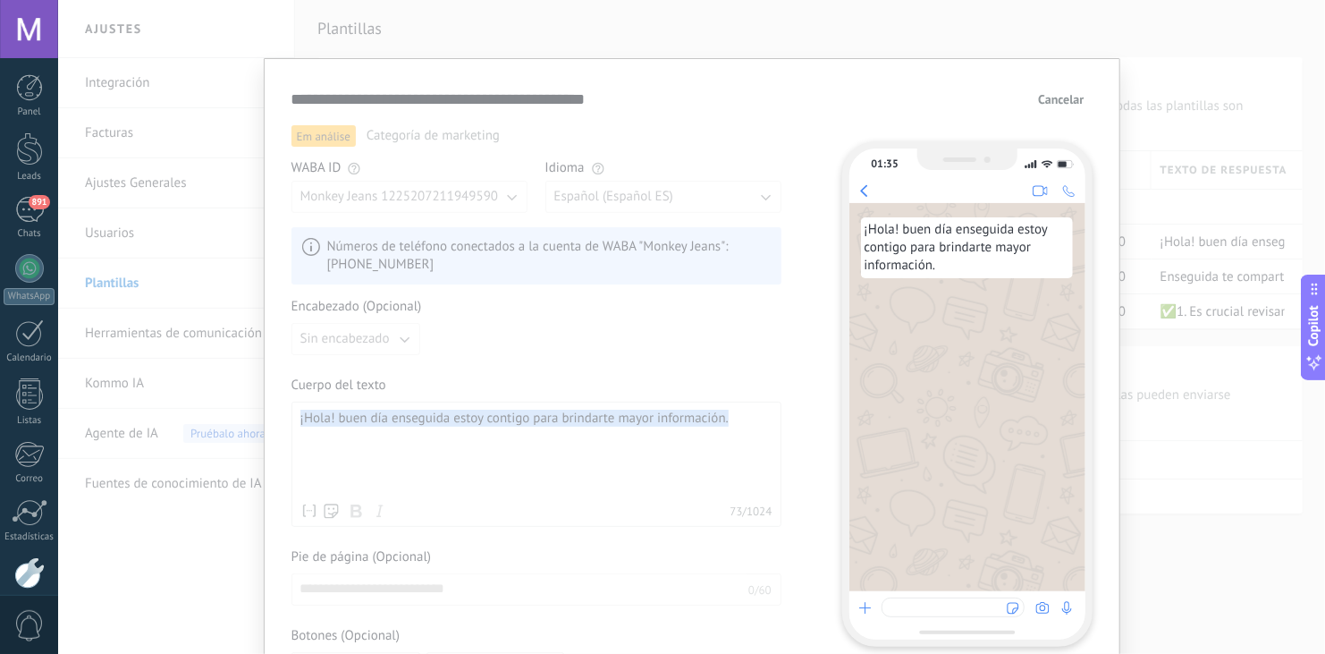
drag, startPoint x: 732, startPoint y: 416, endPoint x: 266, endPoint y: 432, distance: 467.1
click at [266, 432] on div "**********" at bounding box center [692, 405] width 857 height 695
copy div "¡Hola! buen día enseguida estoy contigo para brindarte mayor información."
click at [1065, 107] on button "Cancelar" at bounding box center [1061, 99] width 62 height 27
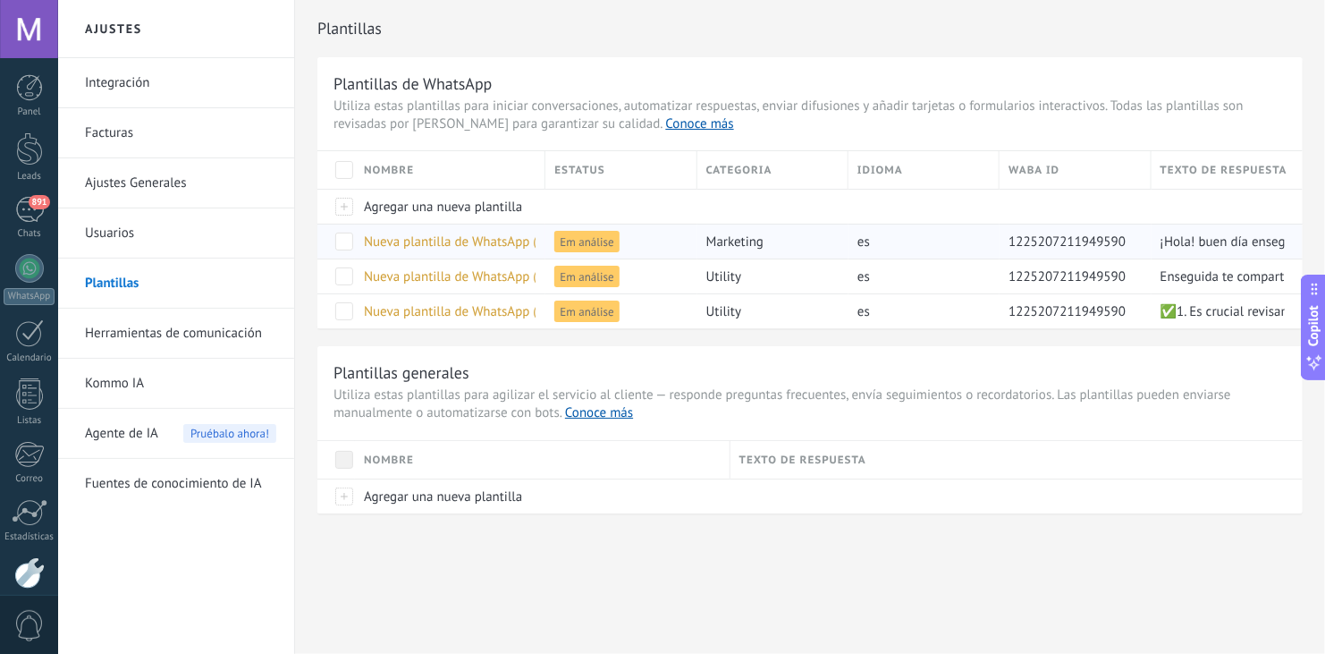
click at [343, 245] on span at bounding box center [344, 242] width 18 height 18
click at [382, 238] on span "eliminar" at bounding box center [398, 241] width 47 height 35
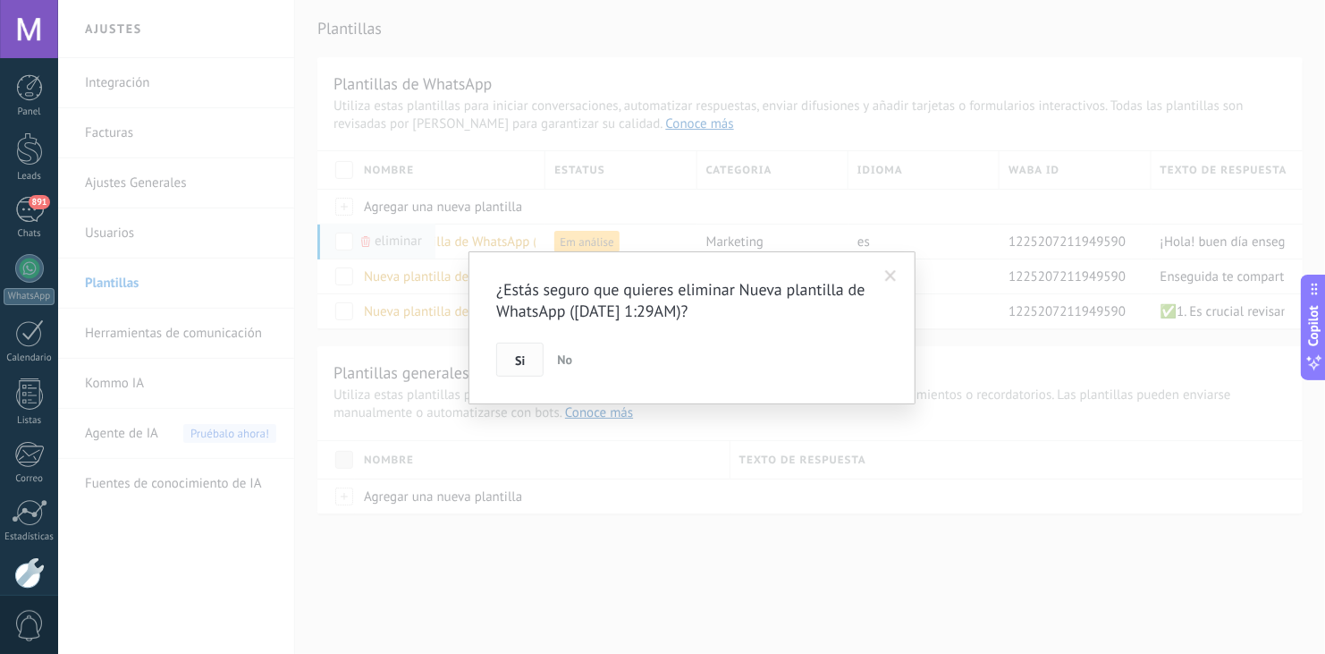
click at [515, 354] on span "Si" at bounding box center [520, 360] width 10 height 13
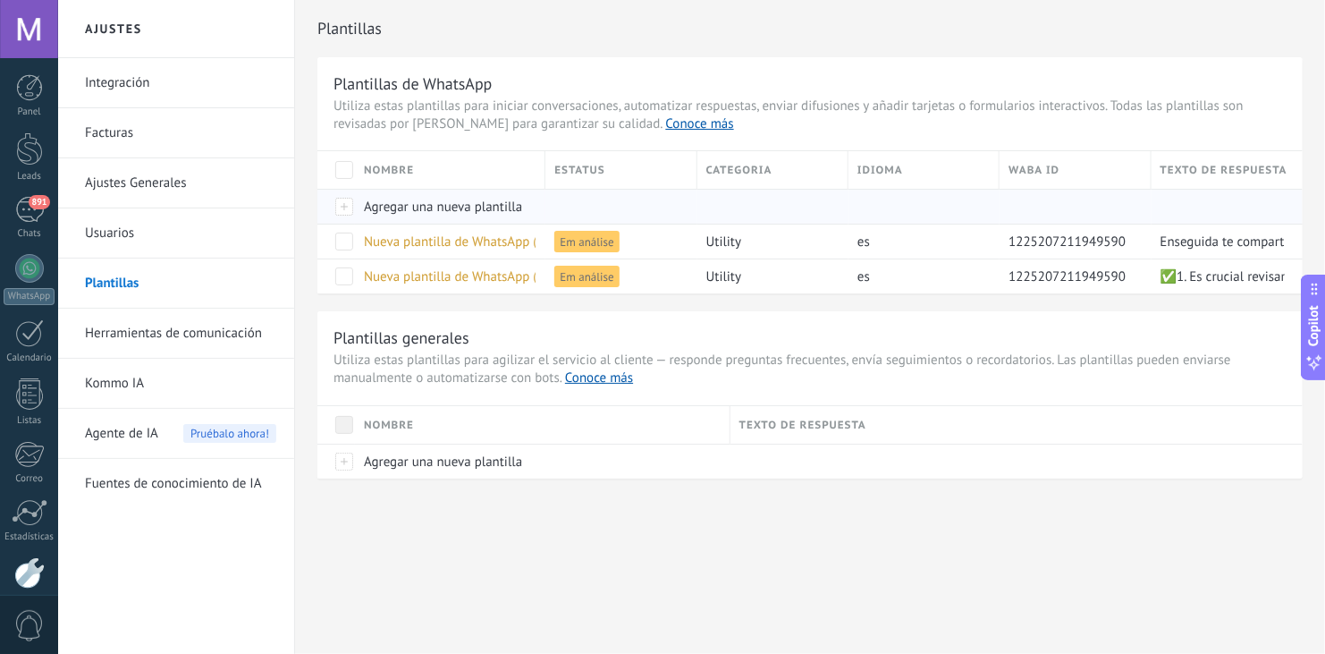
click at [414, 204] on span "Agregar una nueva plantilla" at bounding box center [443, 207] width 158 height 17
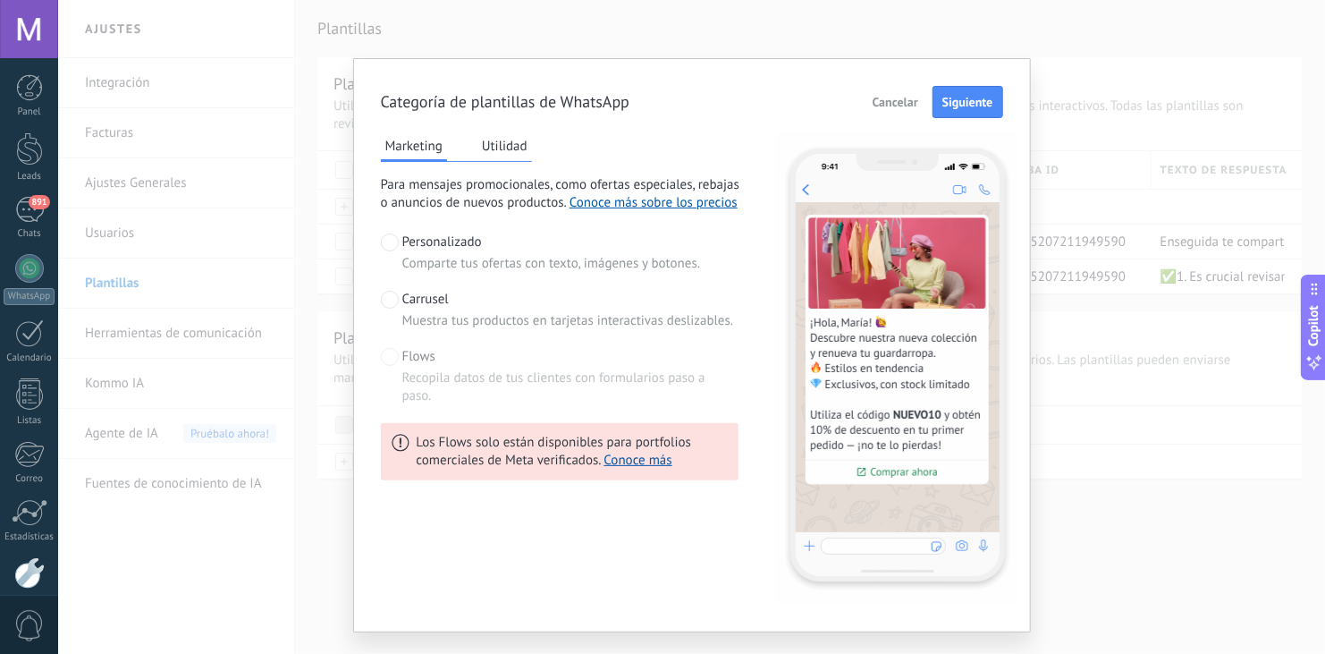
click at [499, 154] on button "Utilidad" at bounding box center [505, 145] width 55 height 27
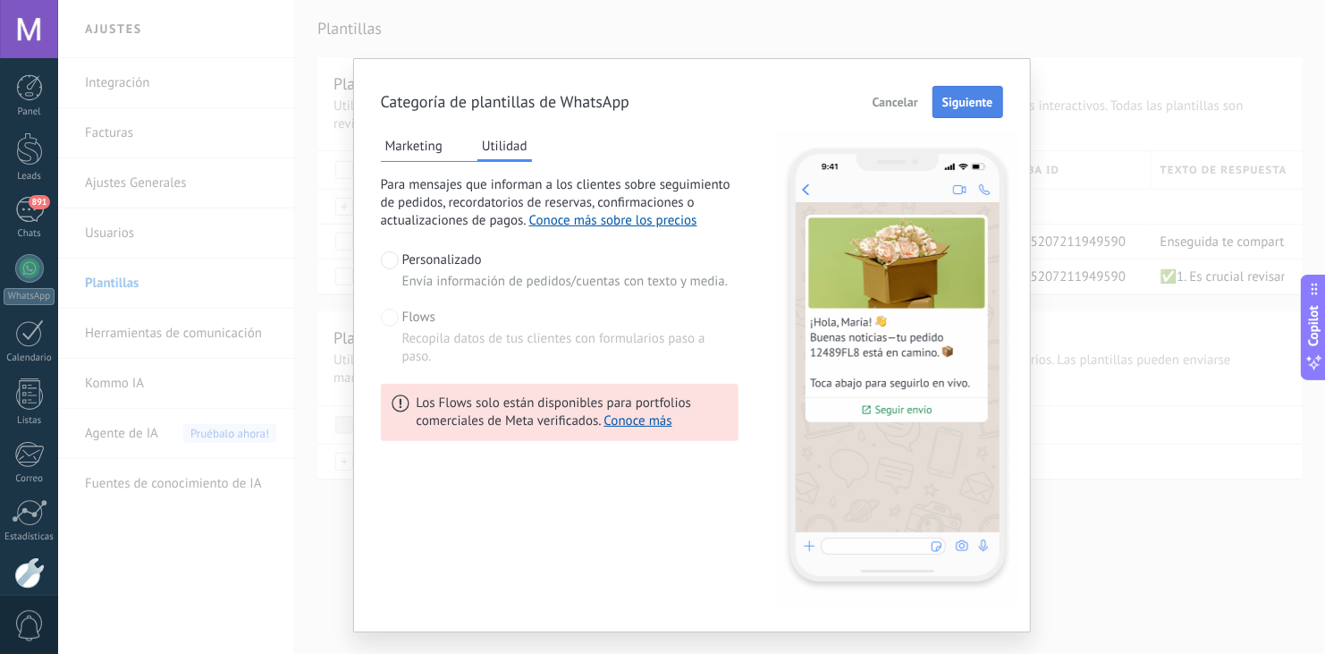
click at [971, 89] on button "Siguiente" at bounding box center [968, 102] width 71 height 32
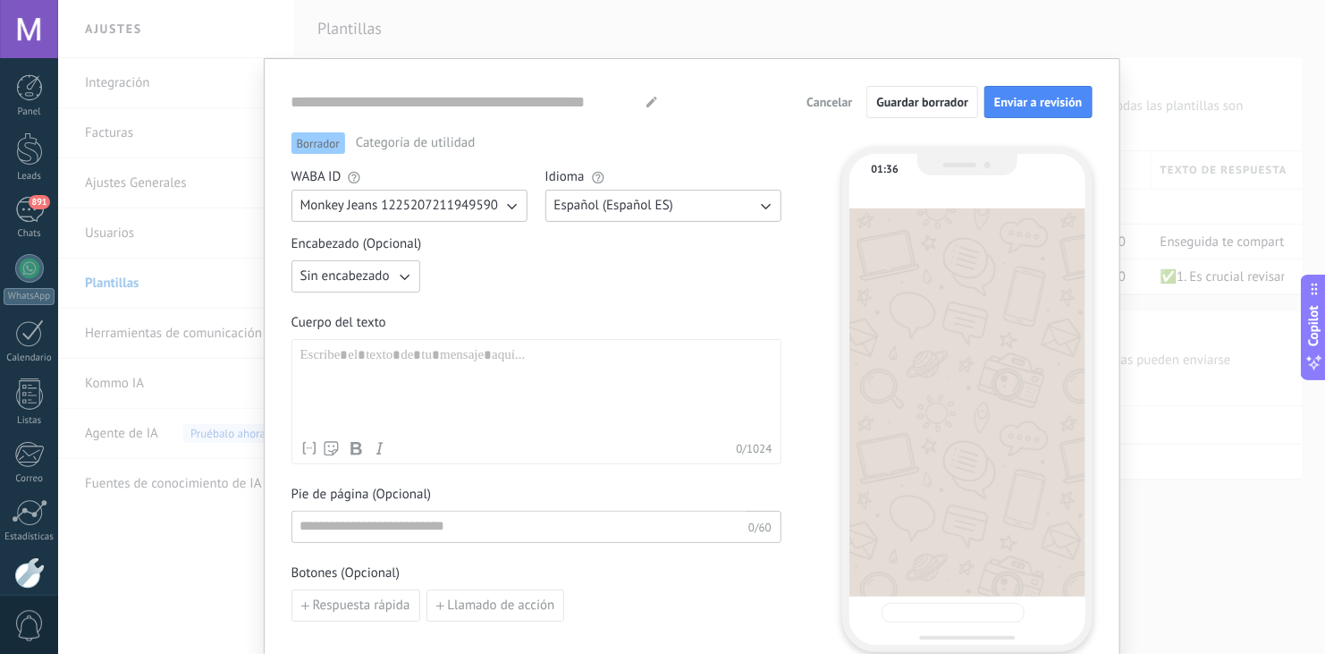
type input "**********"
click at [409, 373] on div at bounding box center [536, 389] width 472 height 85
paste div
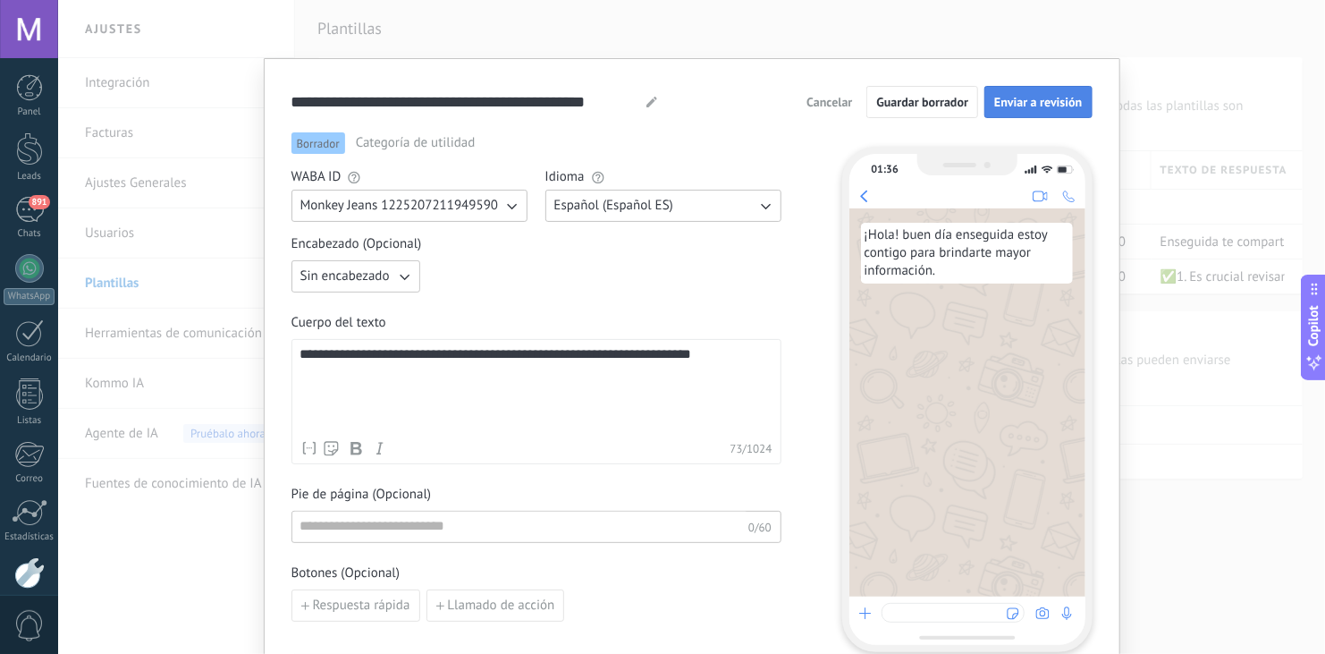
click at [1022, 98] on span "Enviar a revisión" at bounding box center [1038, 102] width 88 height 13
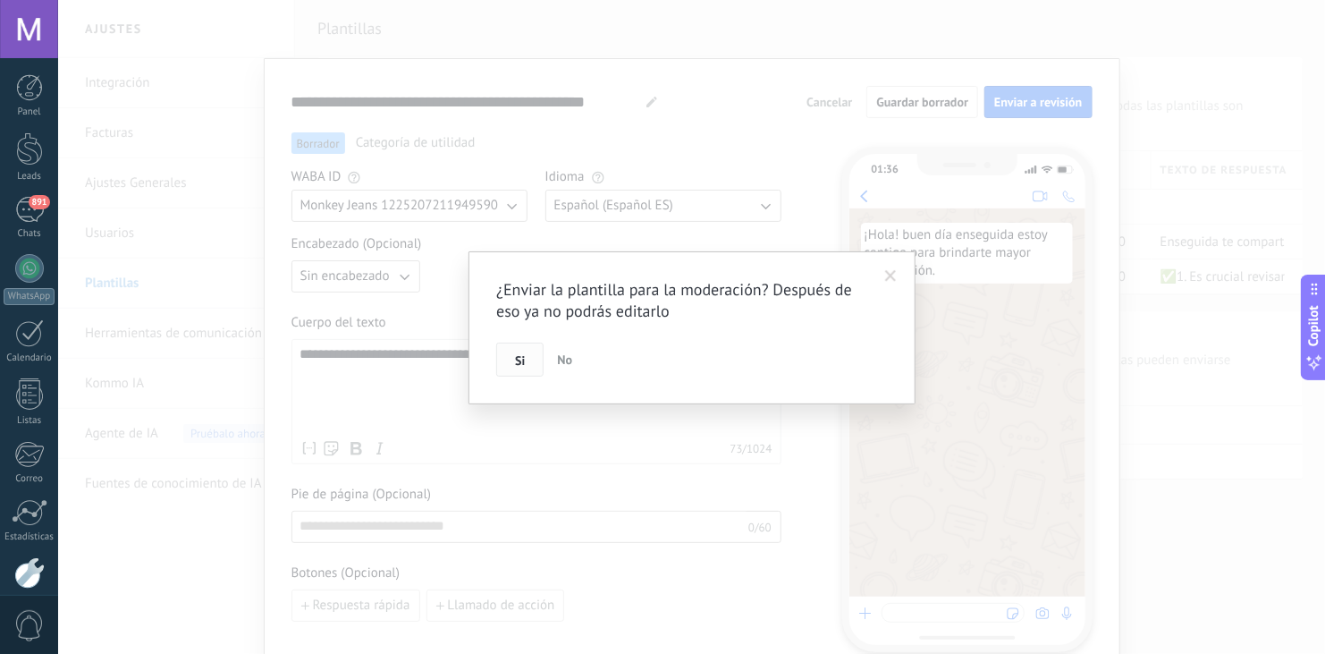
click at [503, 360] on button "Si" at bounding box center [519, 360] width 47 height 34
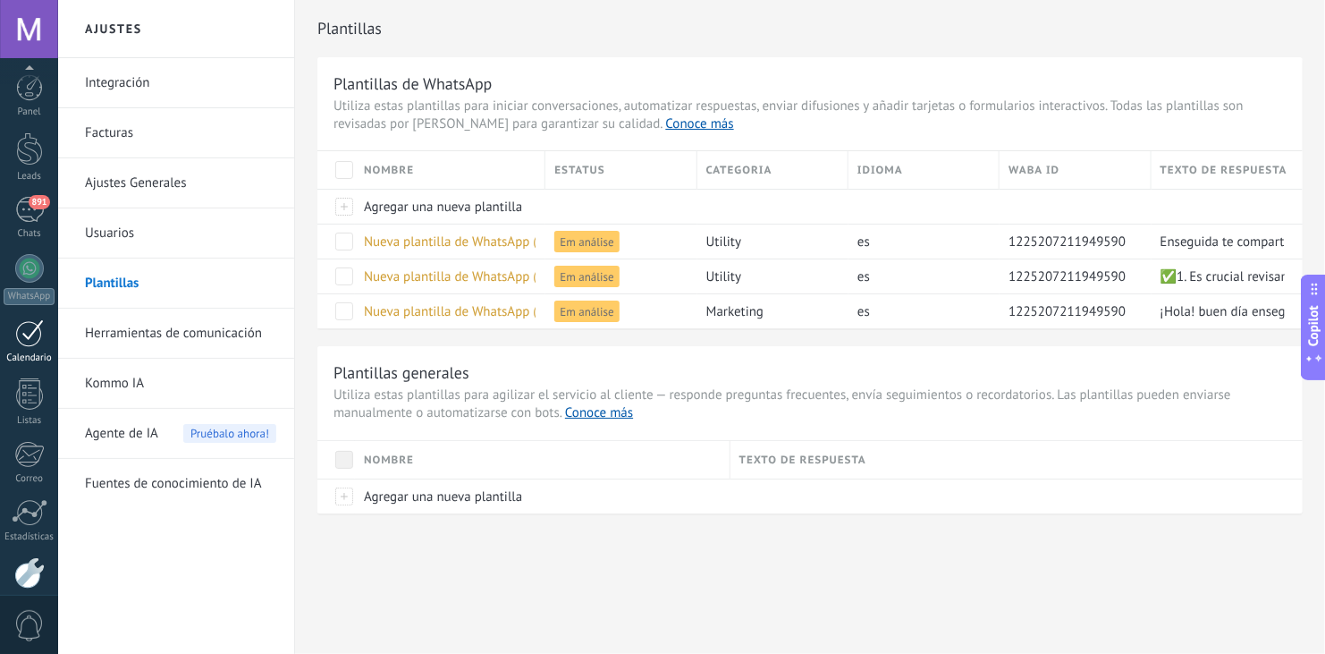
scroll to position [89, 0]
